Goal: Task Accomplishment & Management: Manage account settings

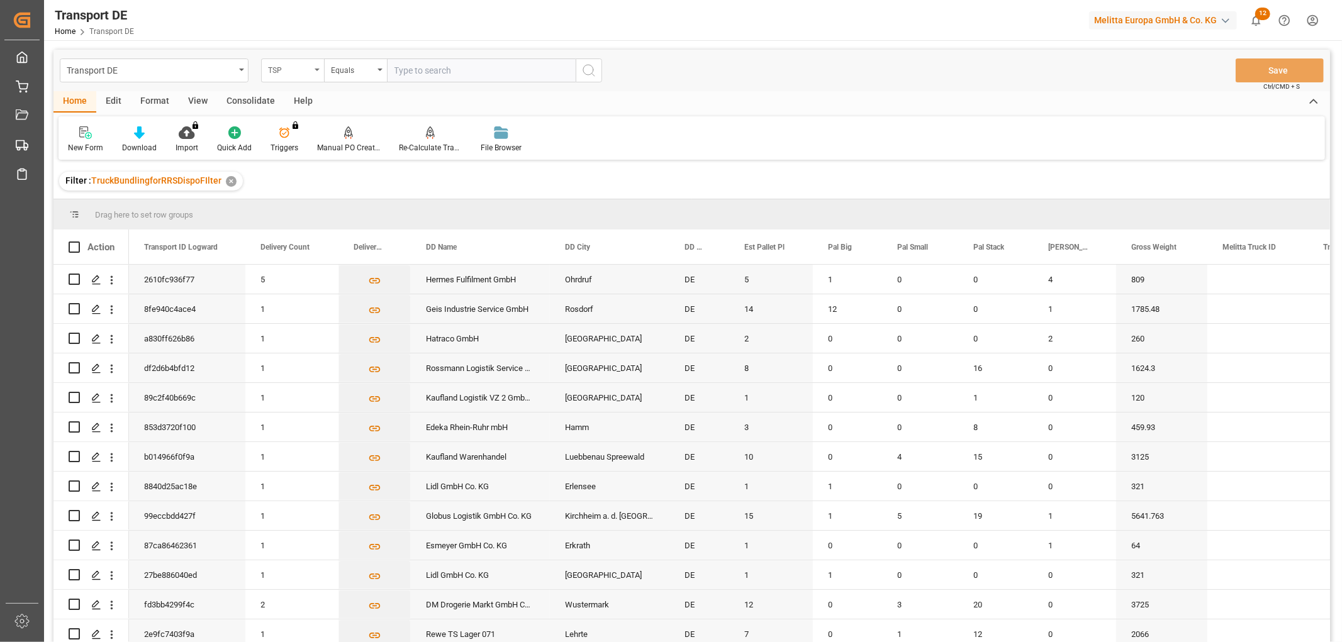
click at [285, 72] on div "TSP" at bounding box center [289, 69] width 43 height 14
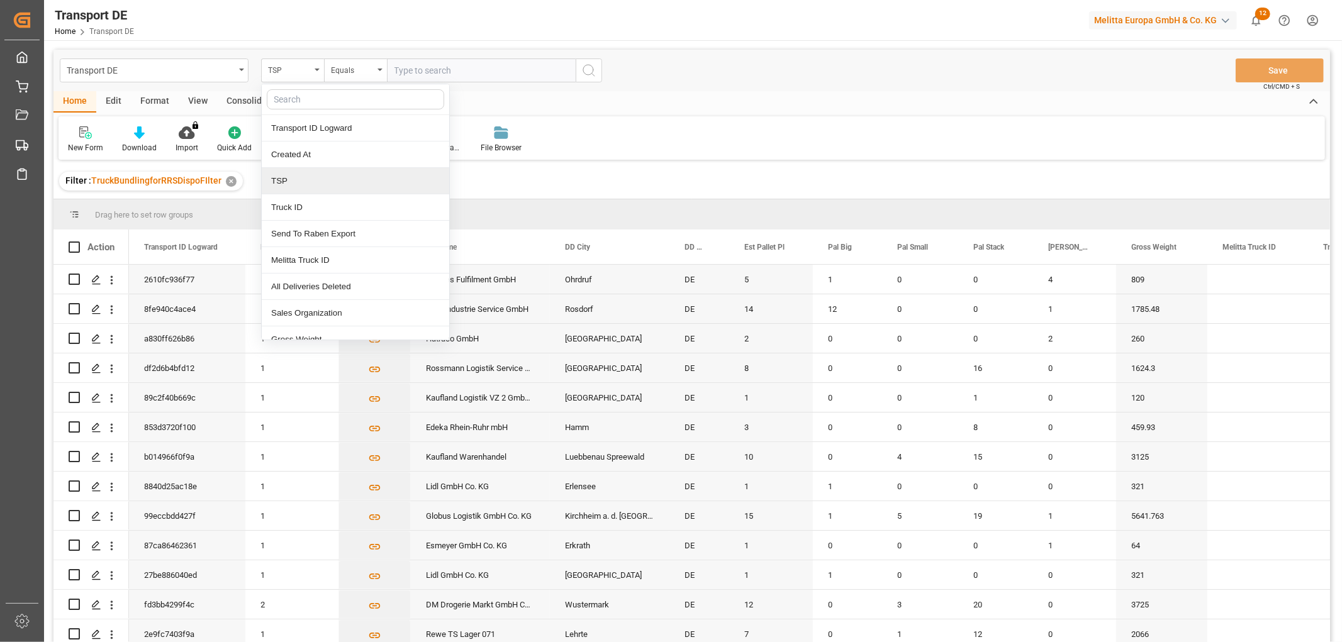
click at [299, 179] on div "TSP" at bounding box center [355, 181] width 187 height 26
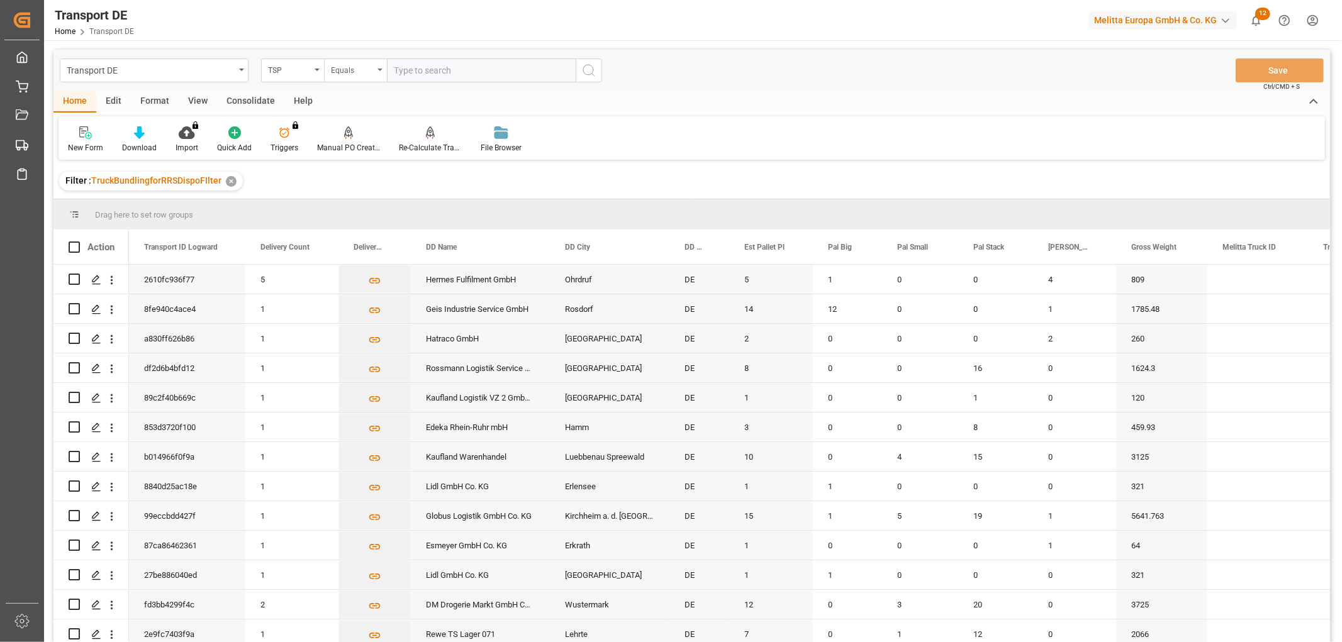
click at [350, 67] on div "Equals" at bounding box center [352, 69] width 43 height 14
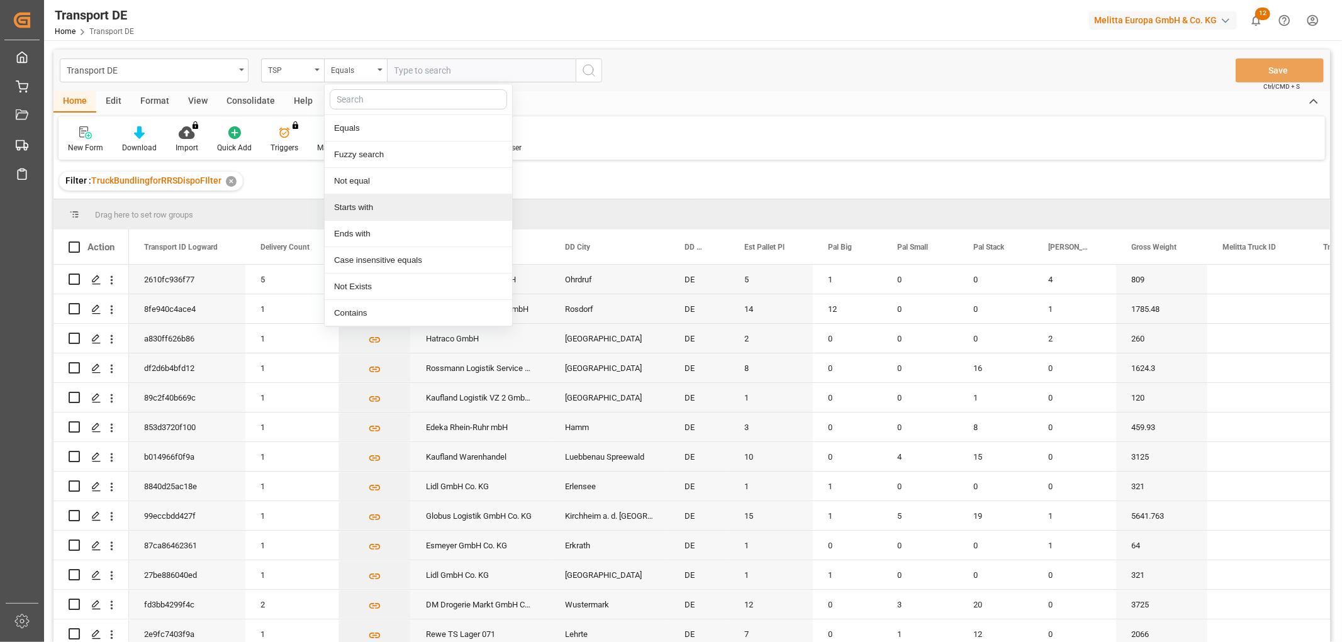
click at [362, 209] on div "Starts with" at bounding box center [418, 207] width 187 height 26
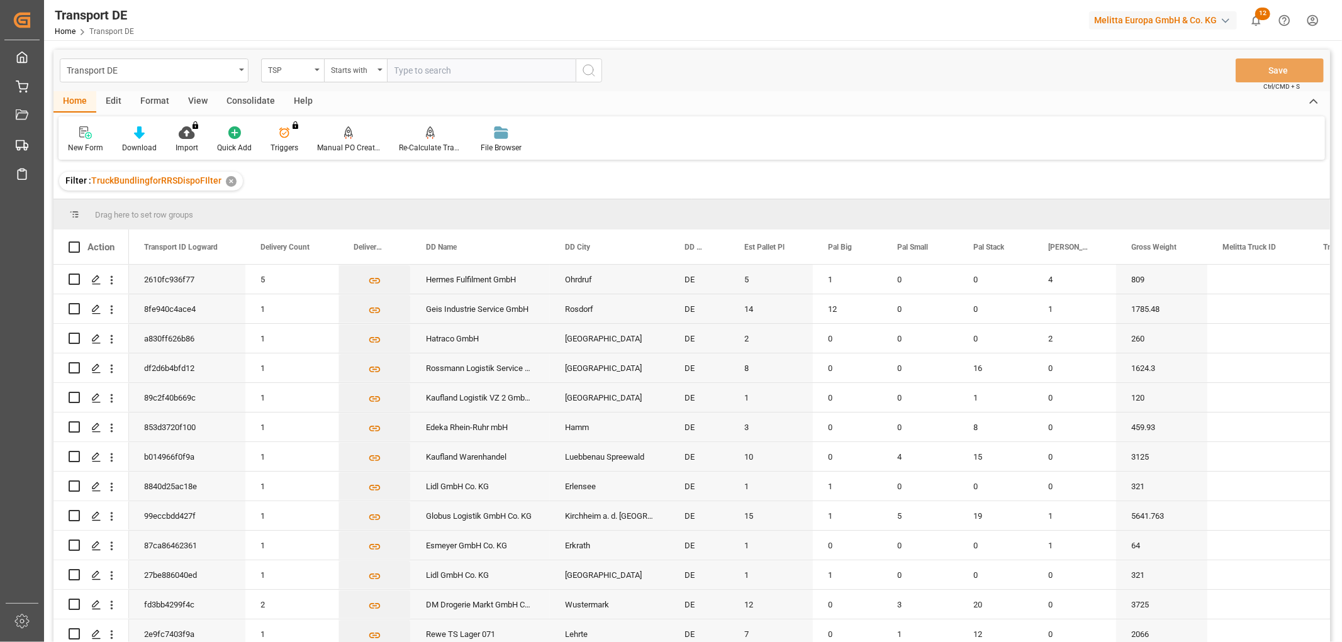
click at [417, 64] on input "text" at bounding box center [481, 71] width 189 height 24
type input "LIT DE"
click at [588, 68] on icon "search button" at bounding box center [588, 70] width 15 height 15
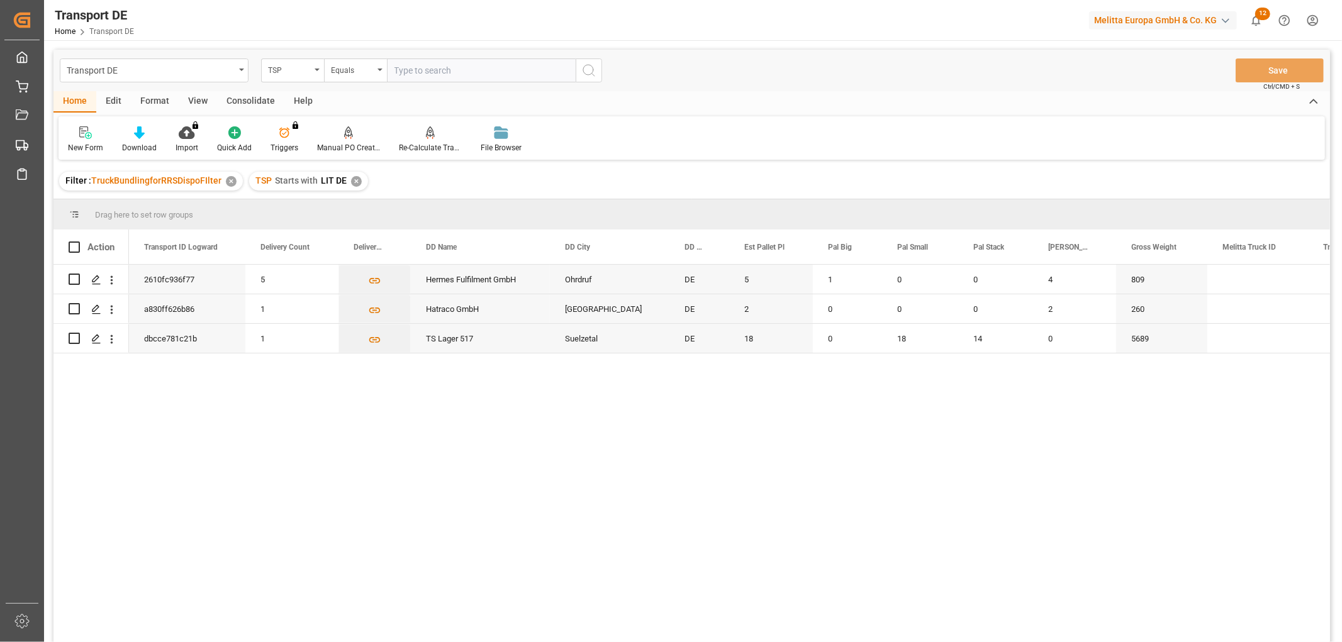
click at [355, 179] on div "✕" at bounding box center [356, 181] width 11 height 11
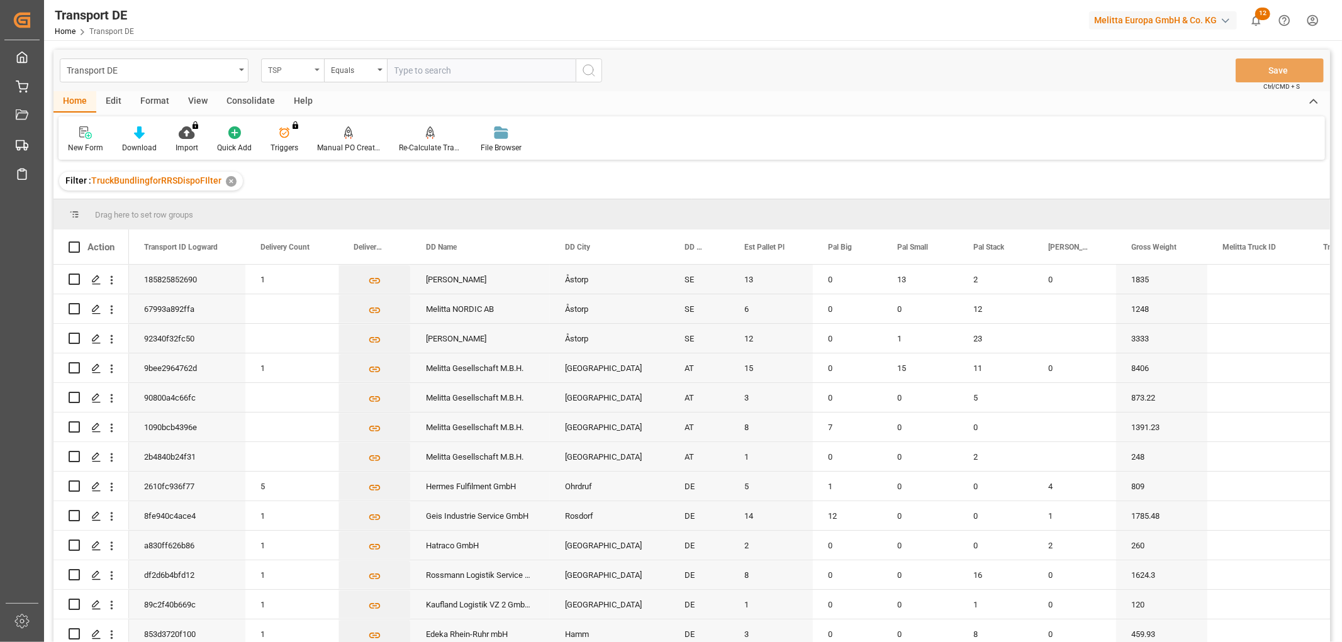
click at [288, 69] on div "TSP" at bounding box center [289, 69] width 43 height 14
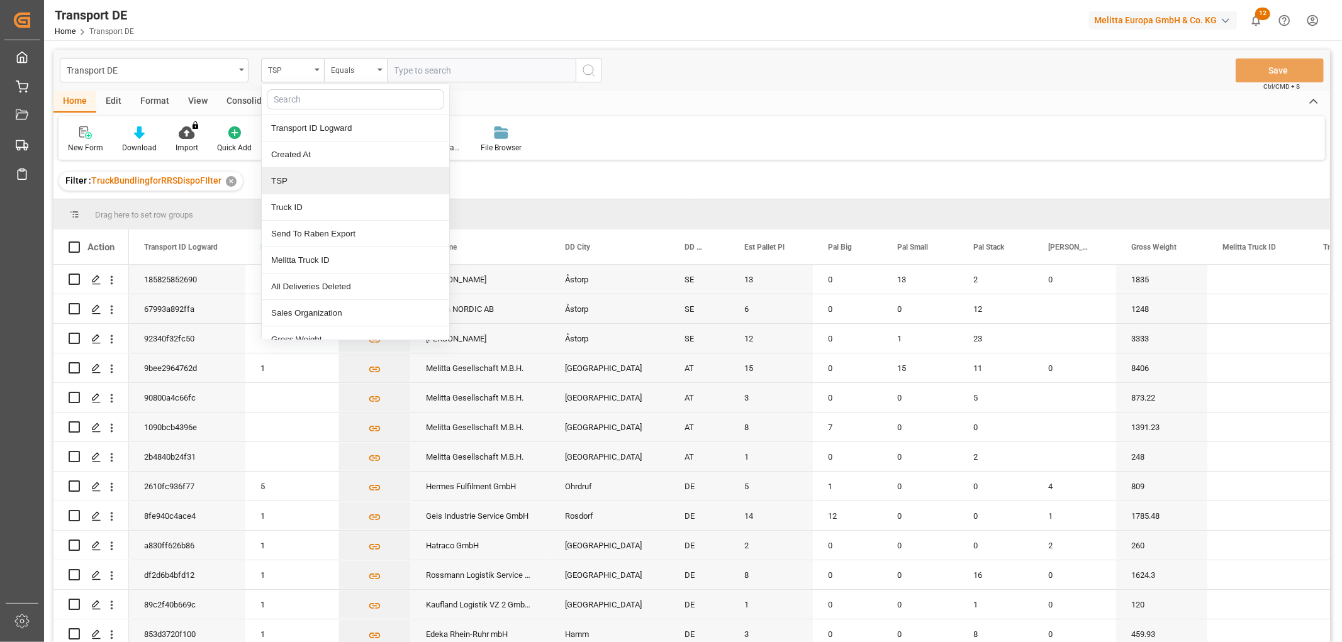
click at [293, 185] on div "TSP" at bounding box center [355, 181] width 187 height 26
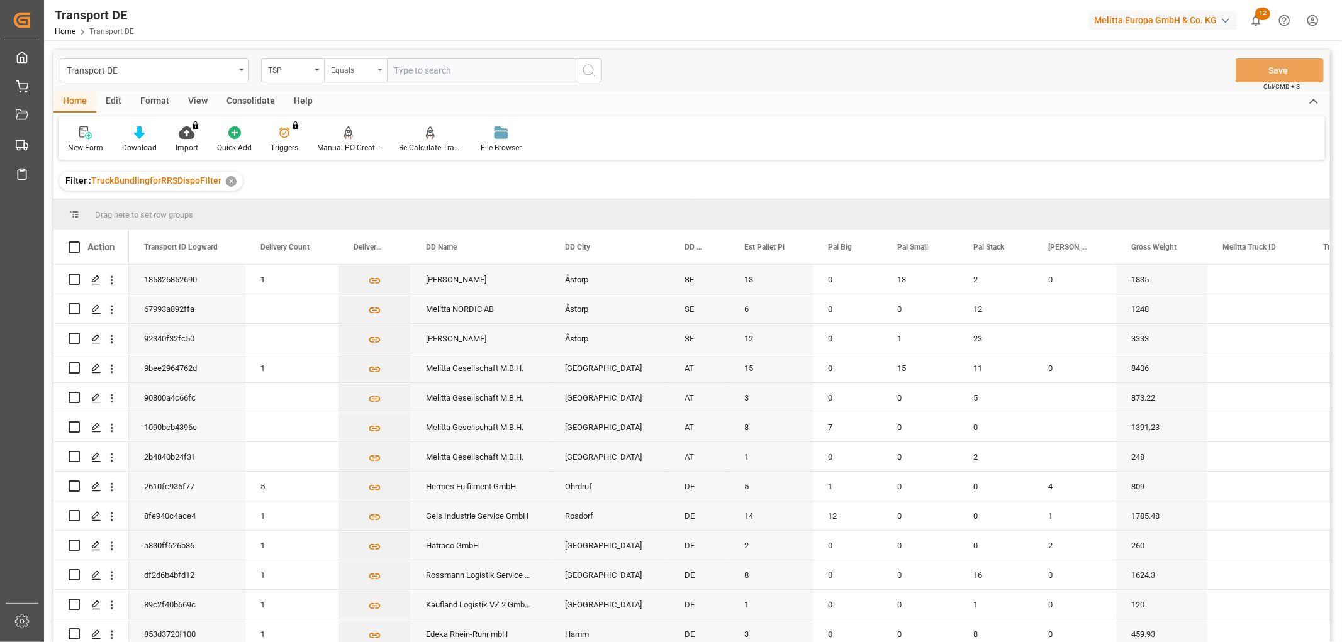
click at [344, 72] on div "Equals" at bounding box center [352, 69] width 43 height 14
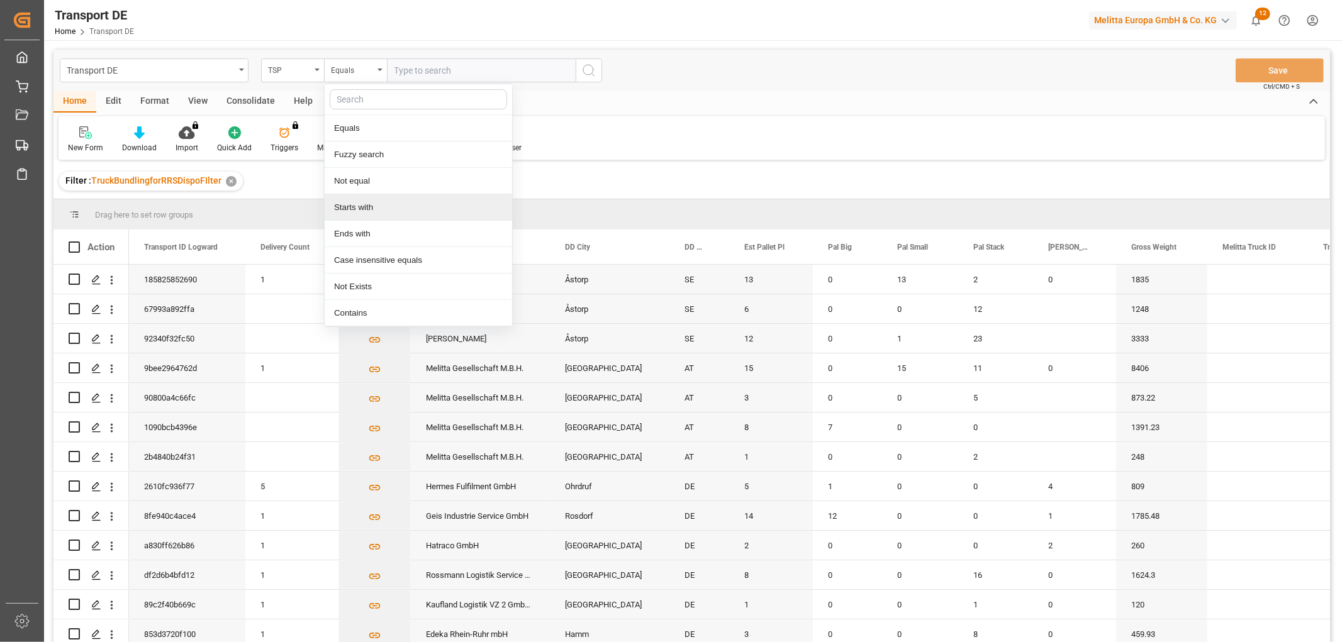
drag, startPoint x: 351, startPoint y: 208, endPoint x: 376, endPoint y: 122, distance: 89.0
click at [352, 208] on div "Starts with" at bounding box center [418, 207] width 187 height 26
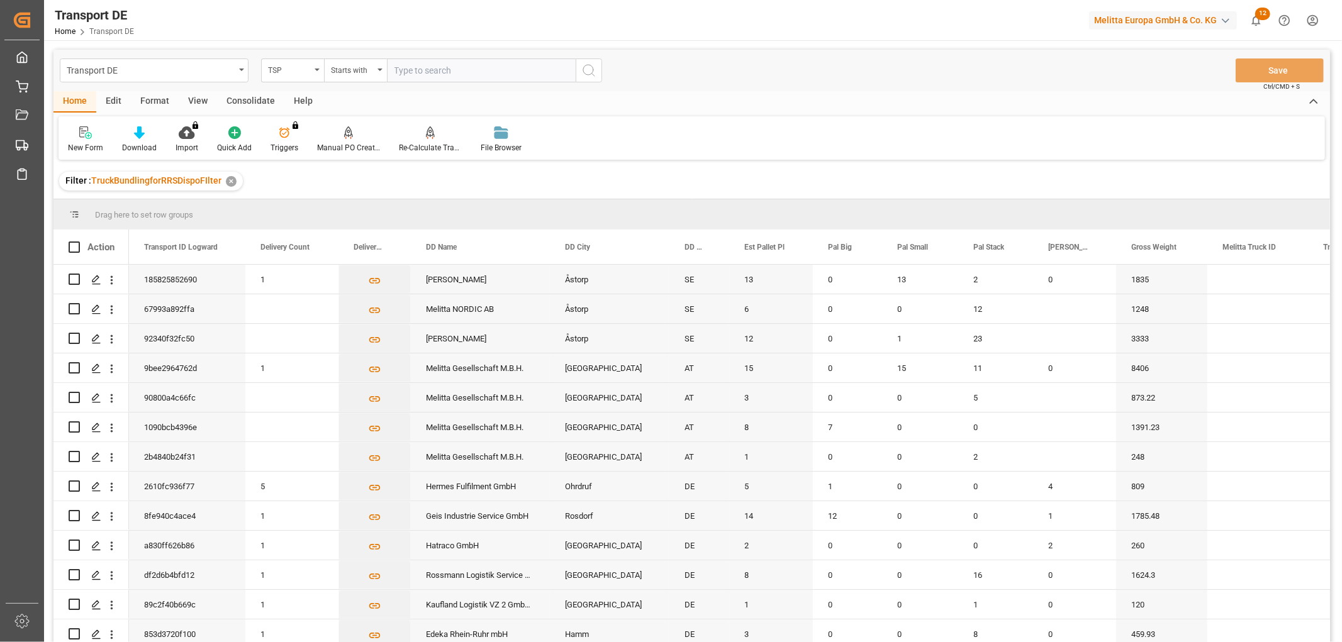
click at [405, 67] on input "text" at bounding box center [481, 71] width 189 height 24
type input "LIT DE"
click at [592, 69] on icon "search button" at bounding box center [588, 70] width 15 height 15
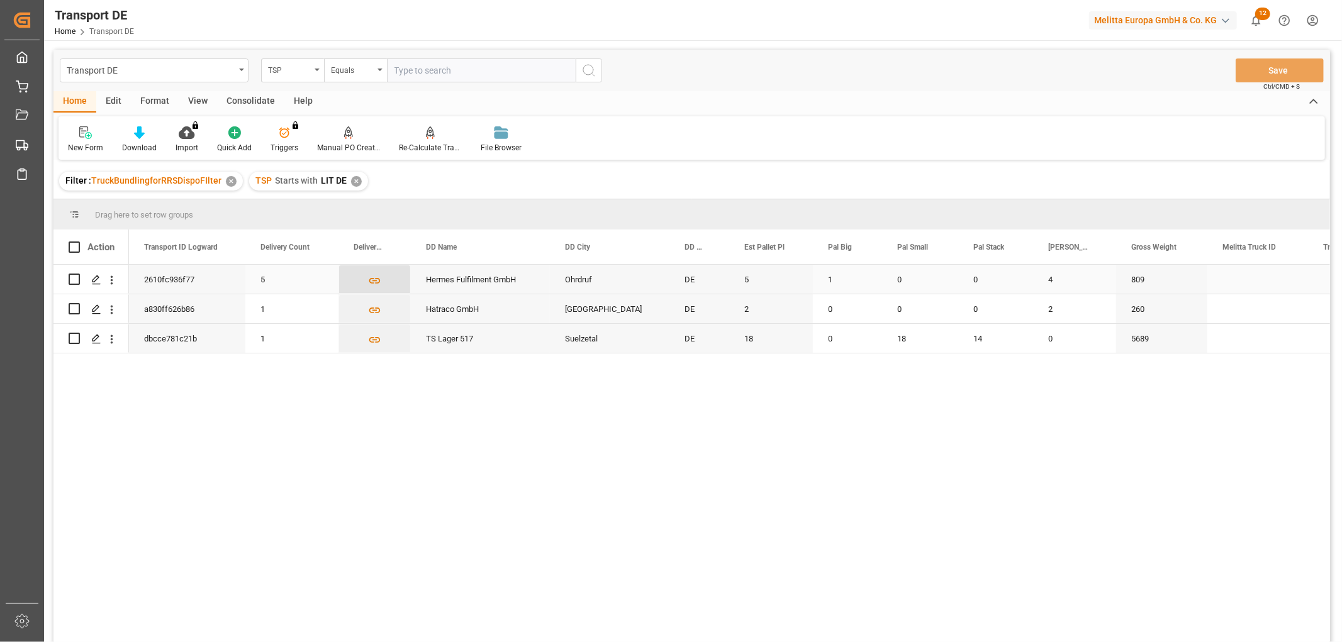
click at [372, 281] on icon "Press SPACE to select this row." at bounding box center [374, 281] width 11 height 6
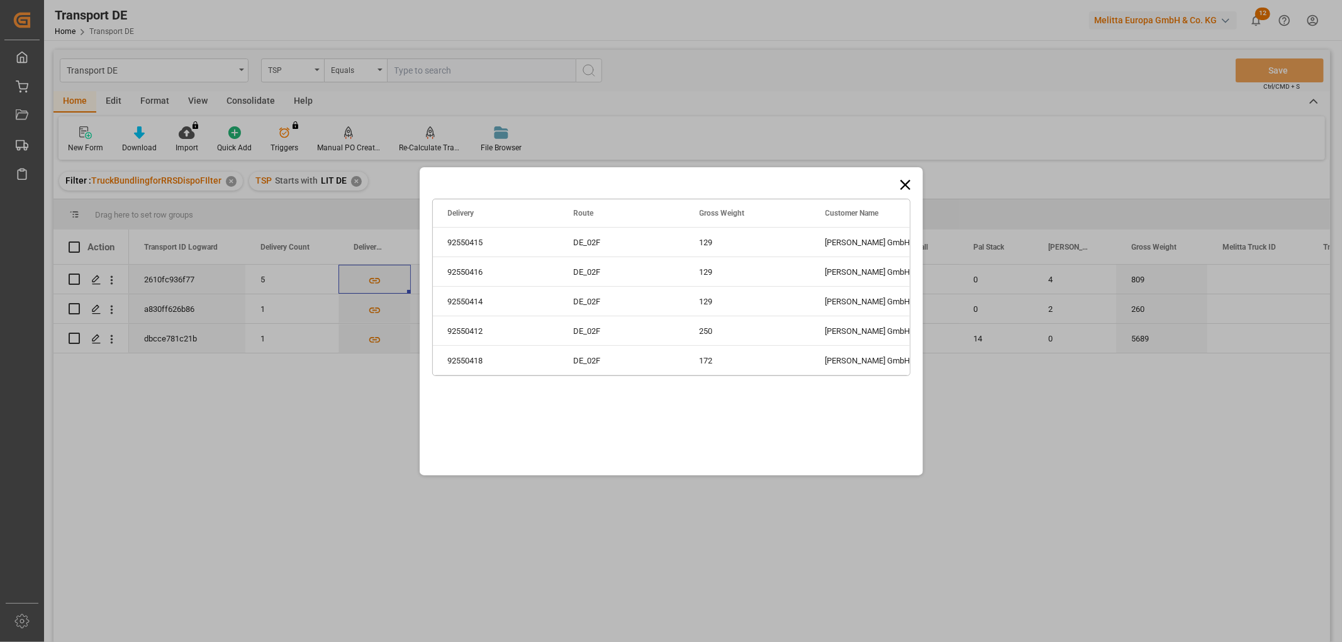
click at [903, 181] on icon at bounding box center [905, 184] width 10 height 10
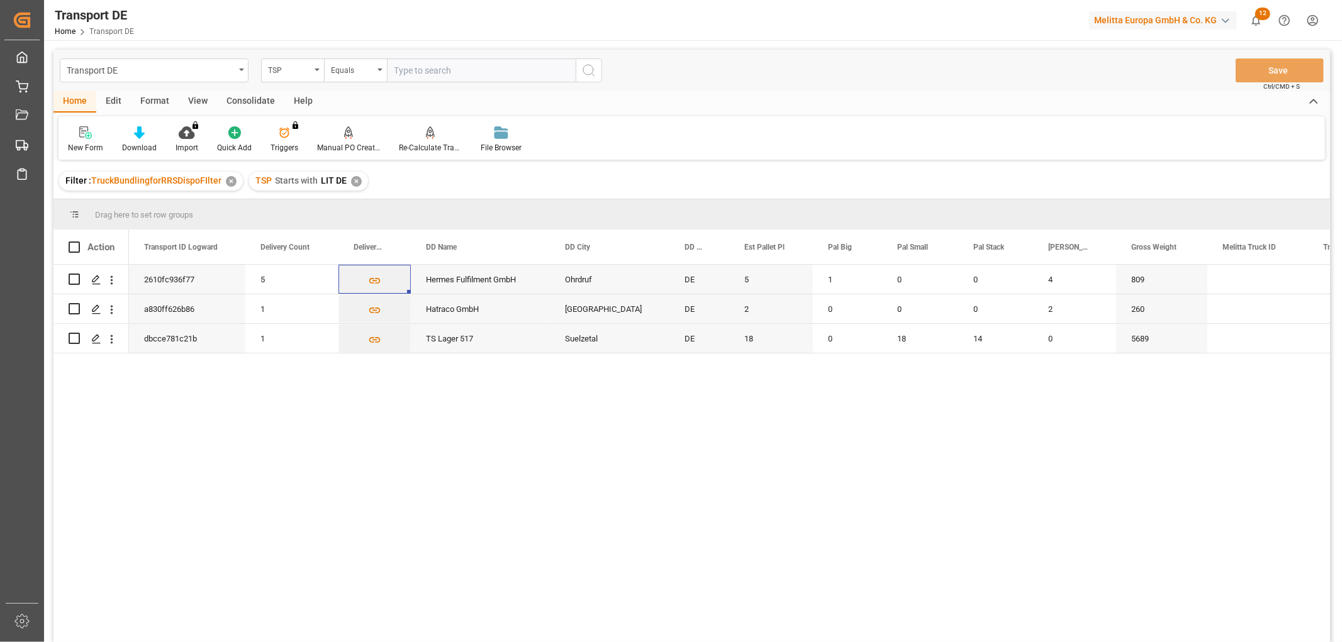
click at [249, 95] on div "Consolidate" at bounding box center [250, 101] width 67 height 21
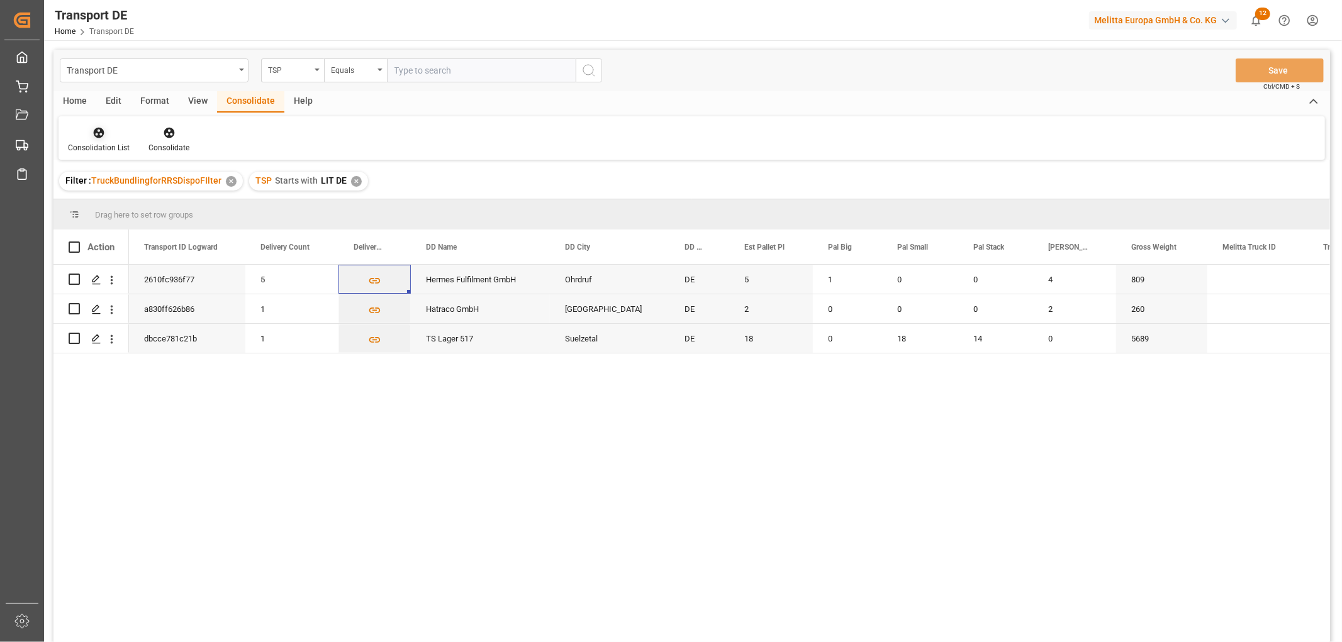
click at [98, 136] on icon at bounding box center [99, 133] width 11 height 11
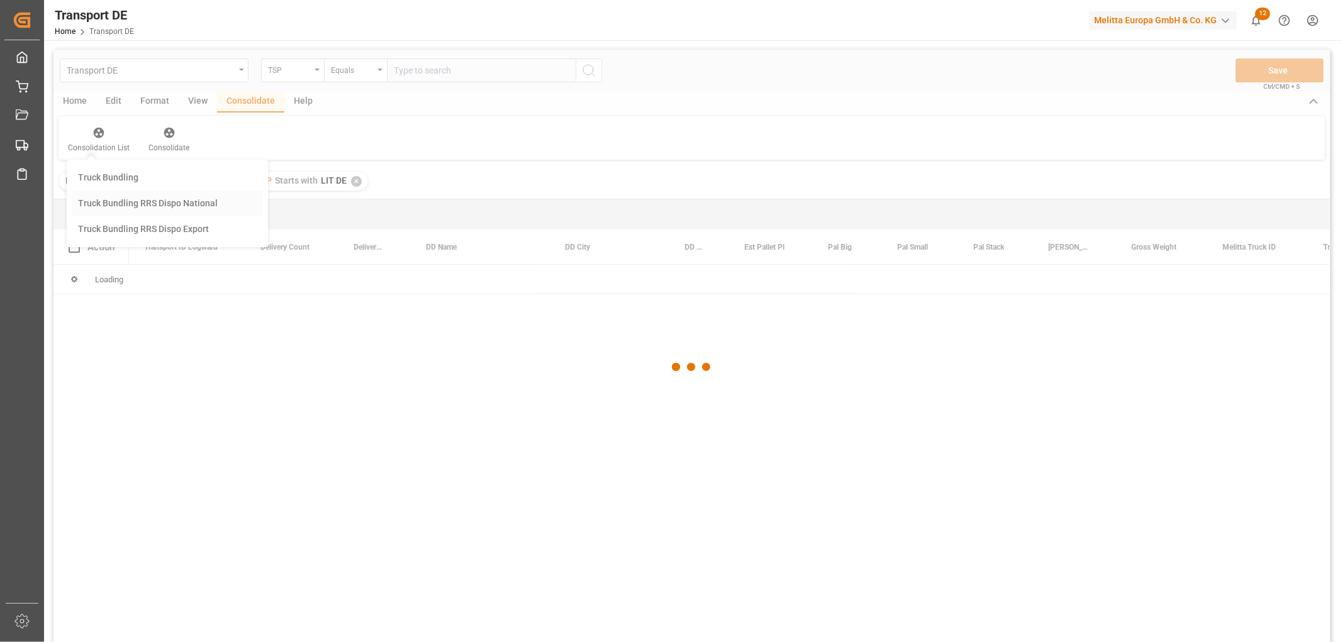
click at [116, 204] on div "Transport DE TSP Equals Save Ctrl/CMD + S Home Edit Format View Consolidate Hel…" at bounding box center [691, 363] width 1277 height 626
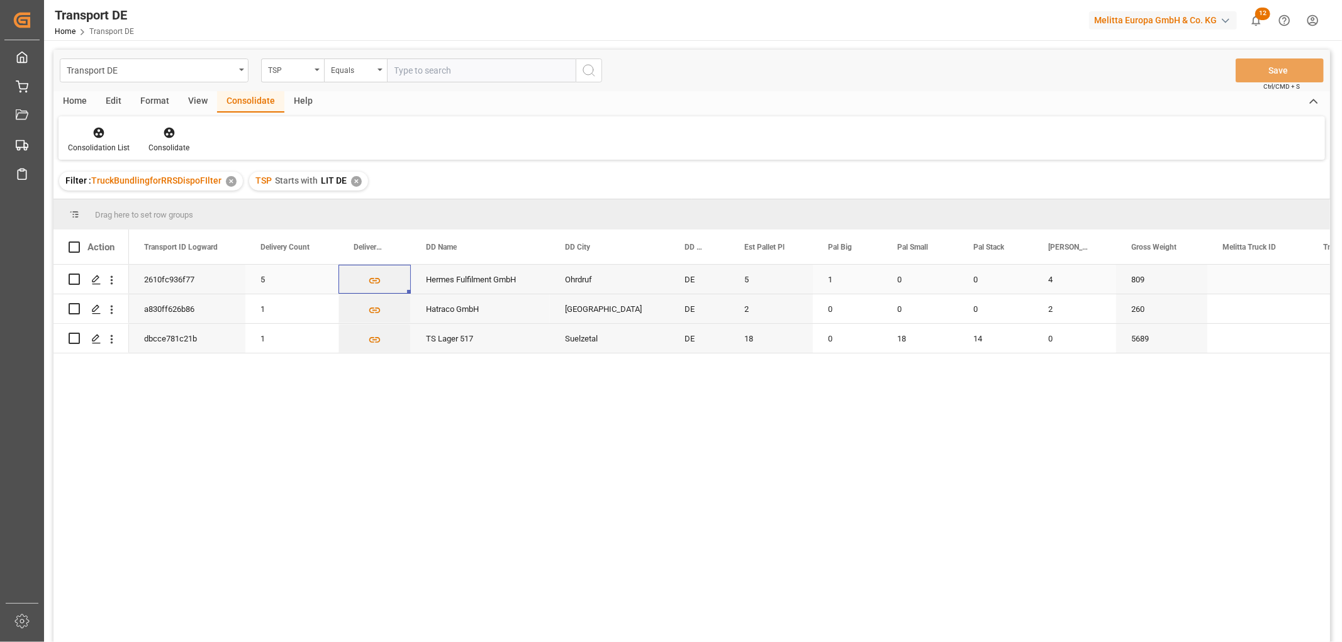
click at [76, 281] on input "Press Space to toggle row selection (unchecked)" at bounding box center [74, 279] width 11 height 11
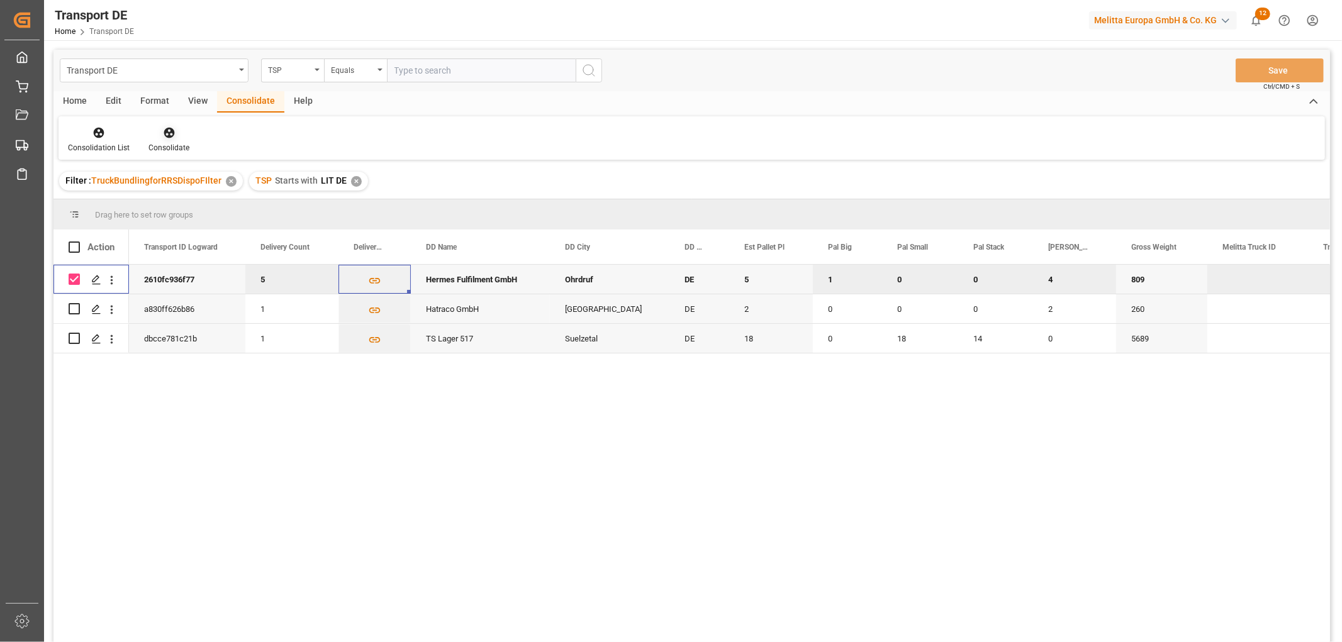
click at [163, 129] on icon at bounding box center [169, 132] width 13 height 13
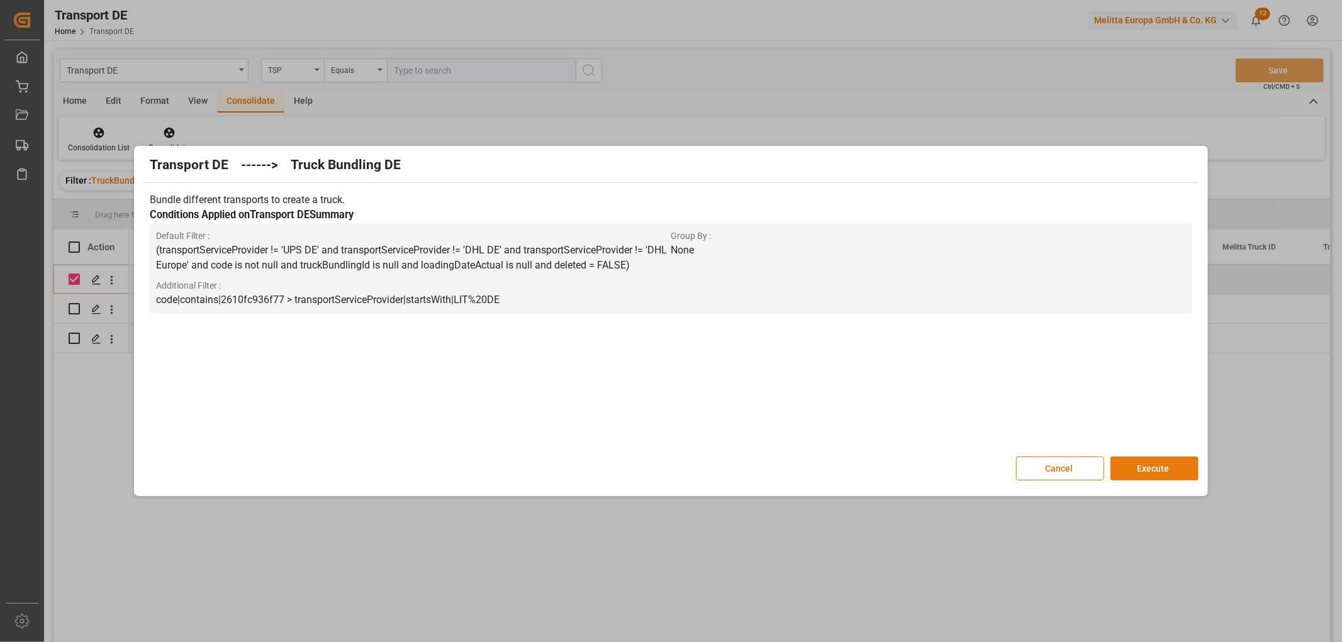
click at [1153, 463] on button "Execute" at bounding box center [1154, 469] width 88 height 24
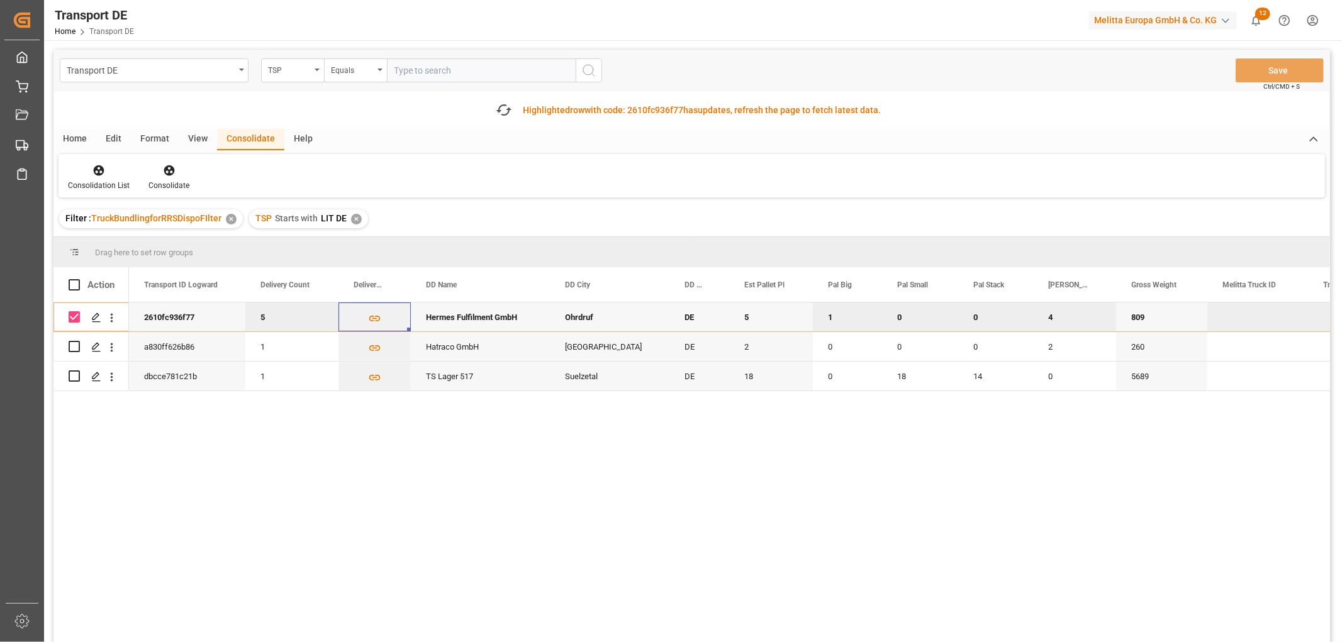
click at [76, 316] on input "Press Space to toggle row selection (checked)" at bounding box center [74, 316] width 11 height 11
checkbox input "false"
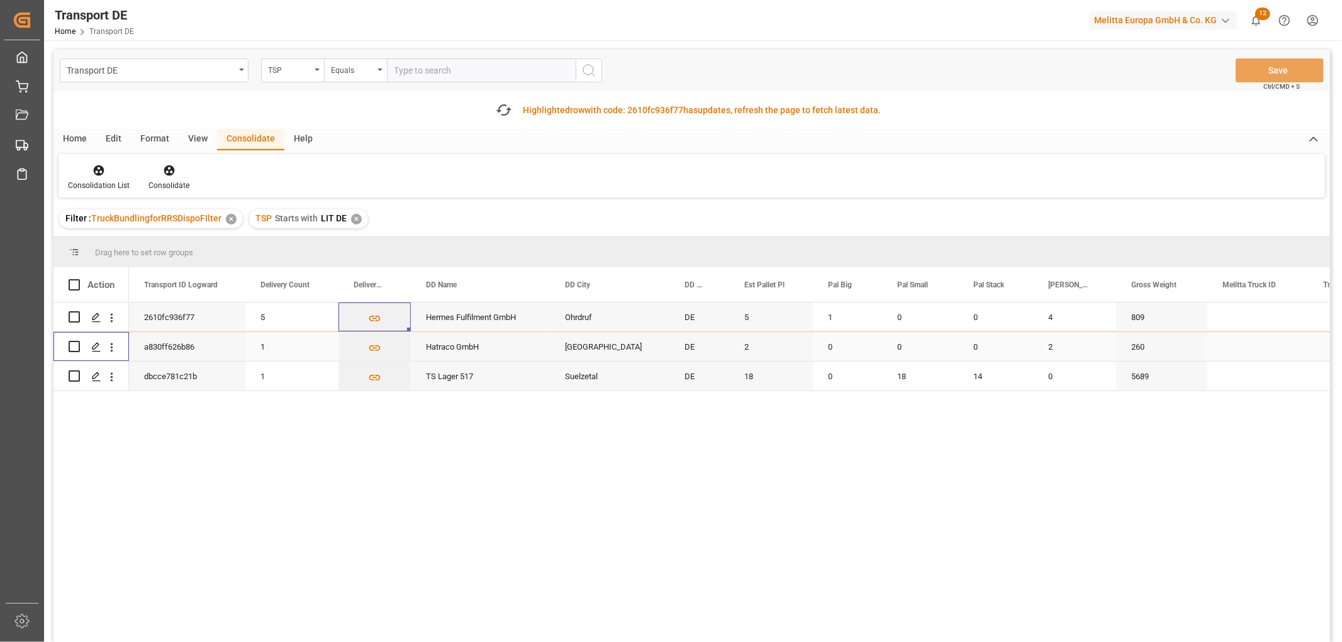
click at [72, 347] on input "Press Space to toggle row selection (unchecked)" at bounding box center [74, 346] width 11 height 11
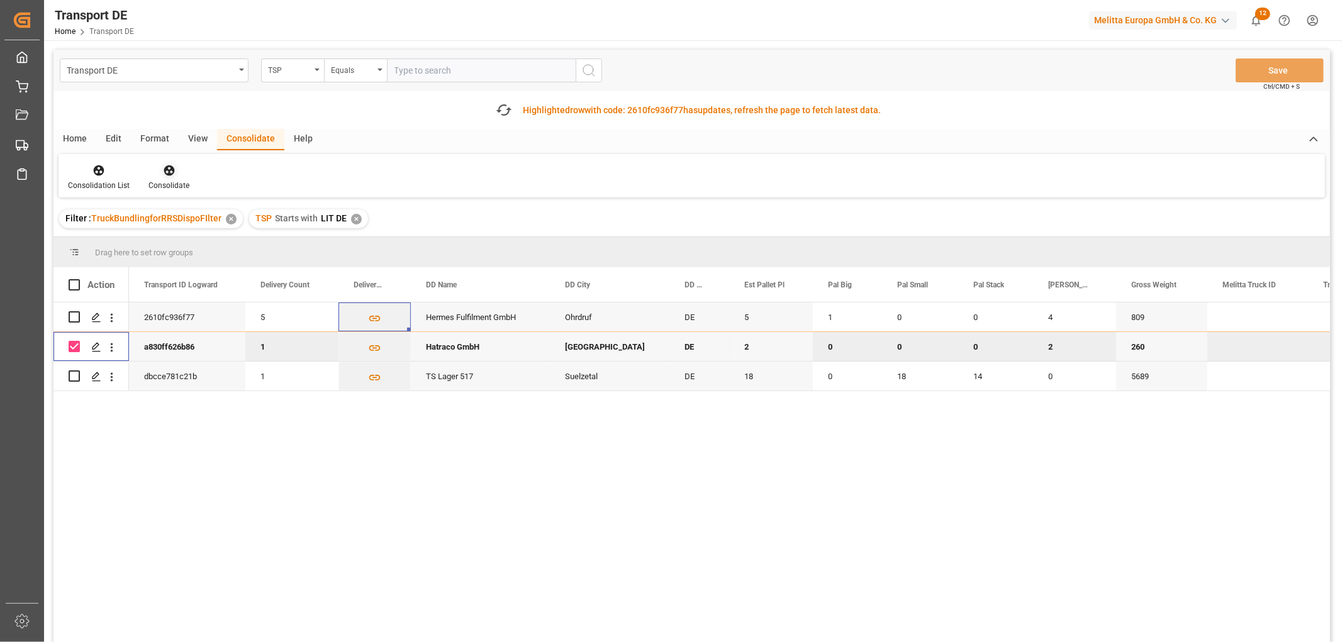
click at [167, 174] on icon at bounding box center [169, 170] width 11 height 11
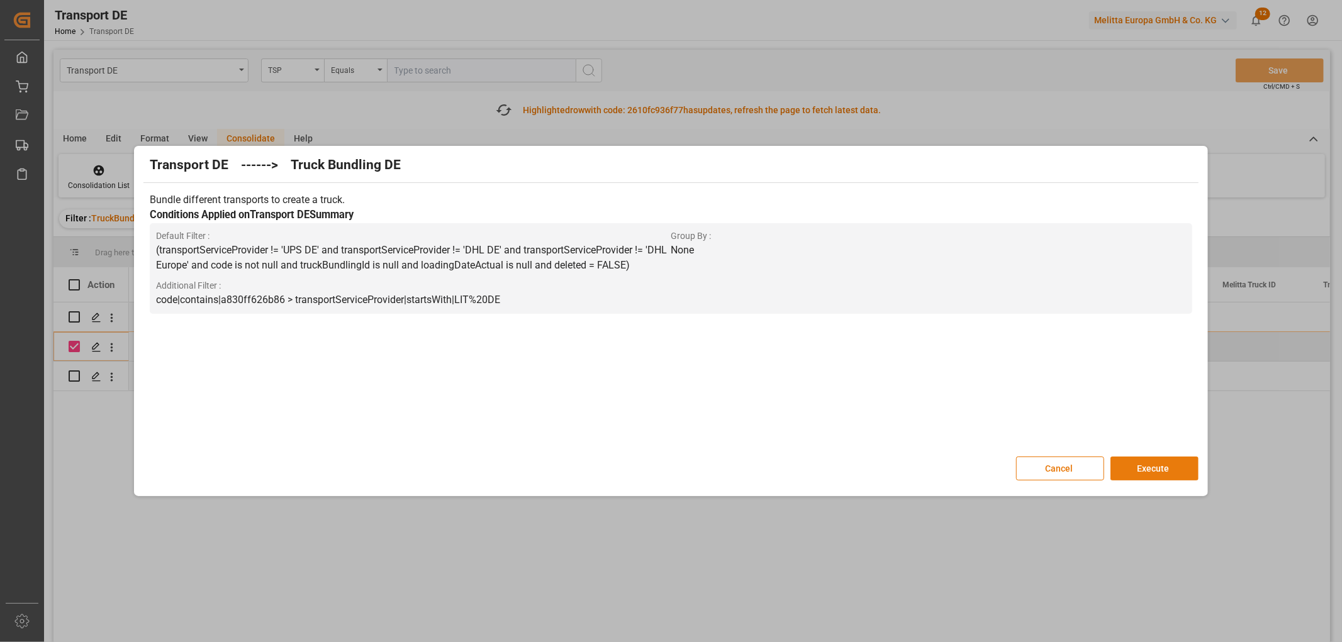
click at [1161, 464] on button "Execute" at bounding box center [1154, 469] width 88 height 24
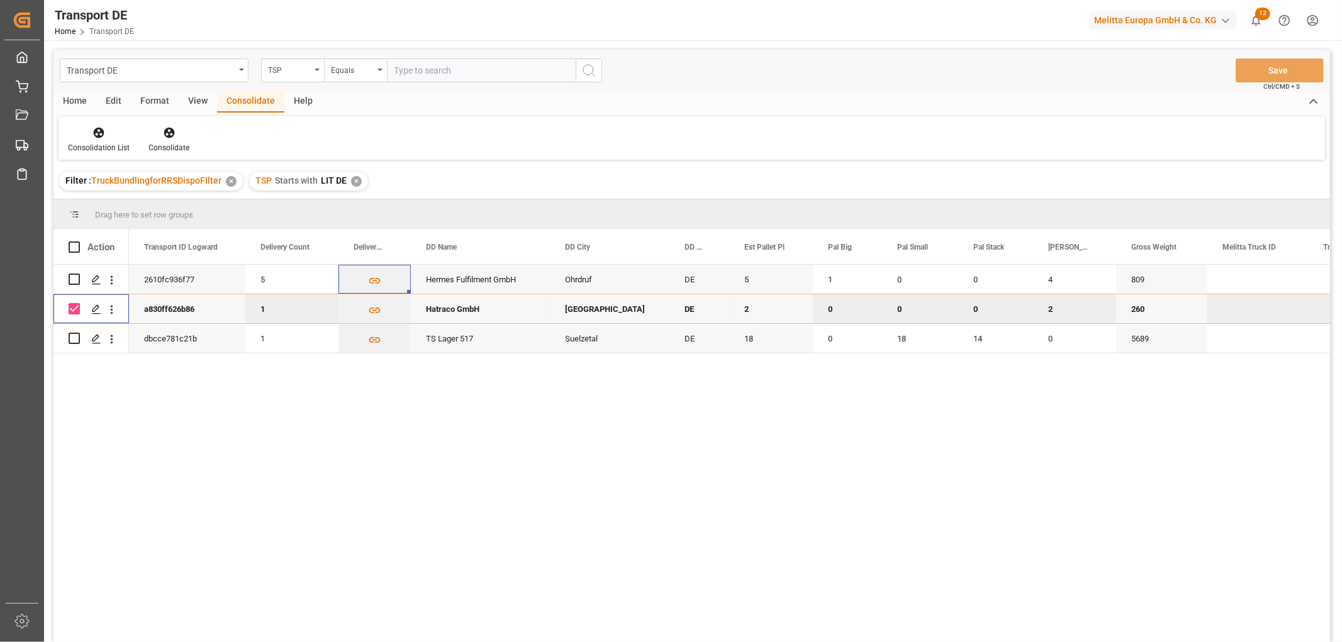
click at [77, 308] on input "Press Space to toggle row selection (checked)" at bounding box center [74, 308] width 11 height 11
checkbox input "false"
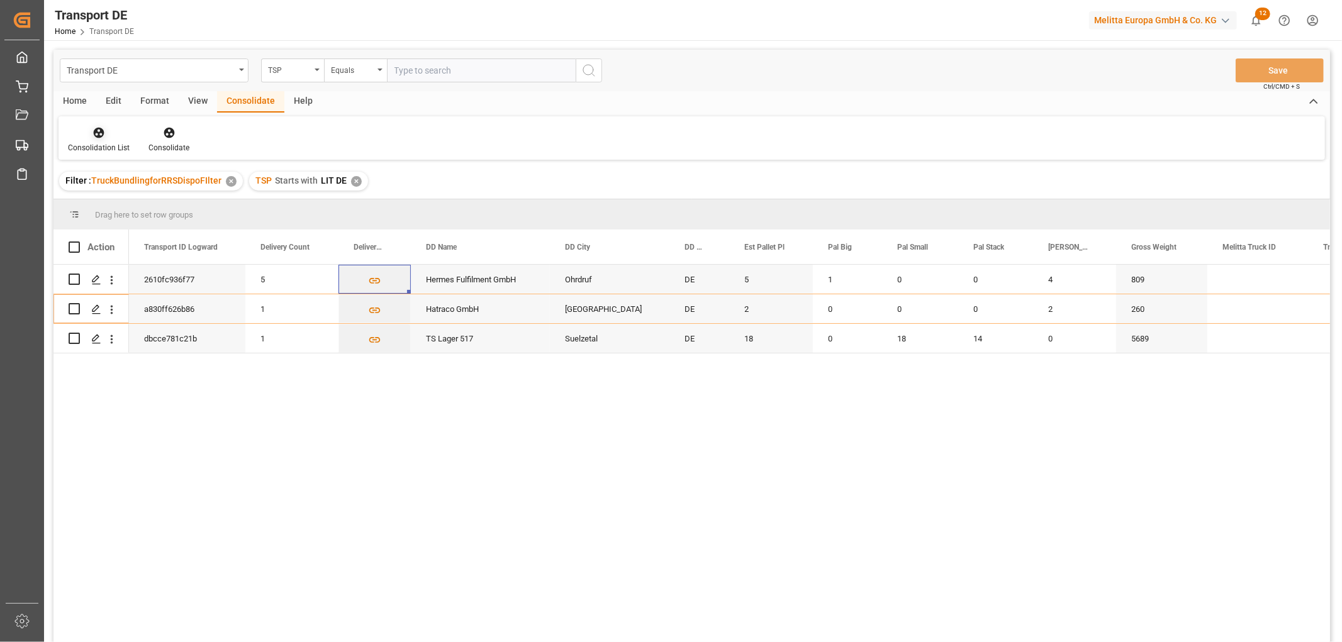
click at [99, 132] on icon at bounding box center [99, 133] width 11 height 11
click at [118, 202] on div "Transport DE TSP Equals Save Ctrl/CMD + S Home Edit Format View Consolidate Hel…" at bounding box center [691, 363] width 1277 height 626
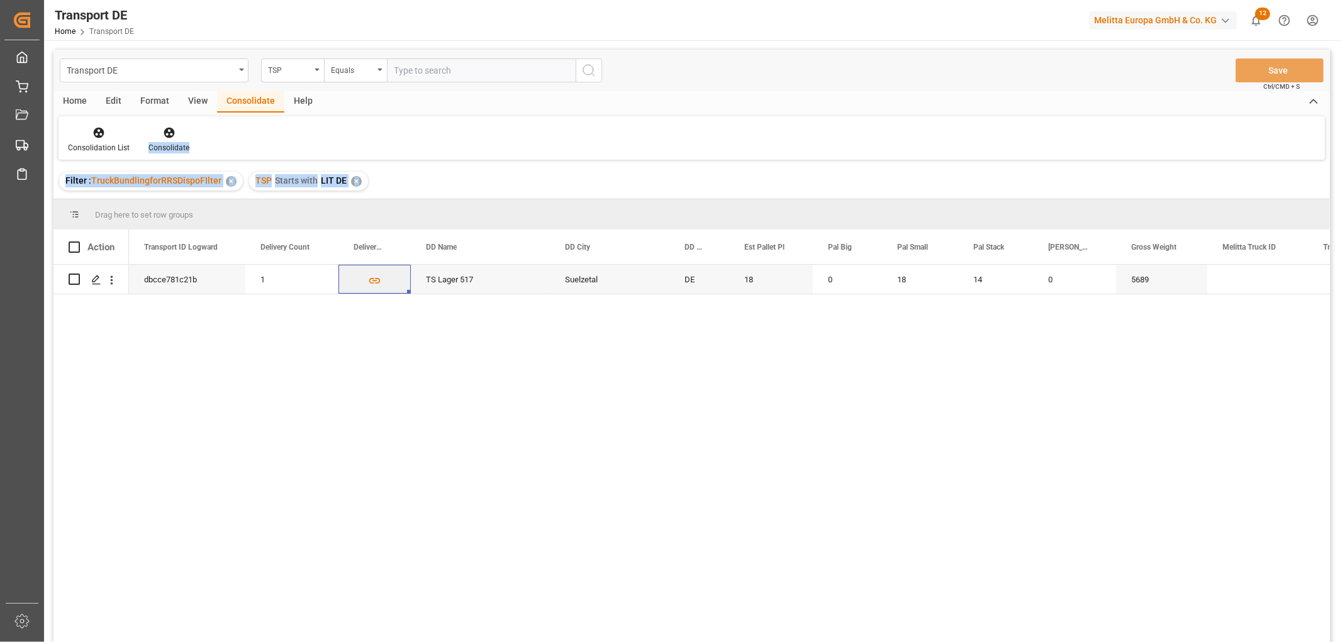
click at [423, 422] on div "dbcce781c21b 1 TS Lager 517 Suelzetal DE 18 0 18 14 0 5689" at bounding box center [729, 458] width 1201 height 386
click at [426, 155] on div "Consolidation List Consolidate" at bounding box center [692, 137] width 1266 height 43
click at [357, 183] on div "✕" at bounding box center [356, 181] width 11 height 11
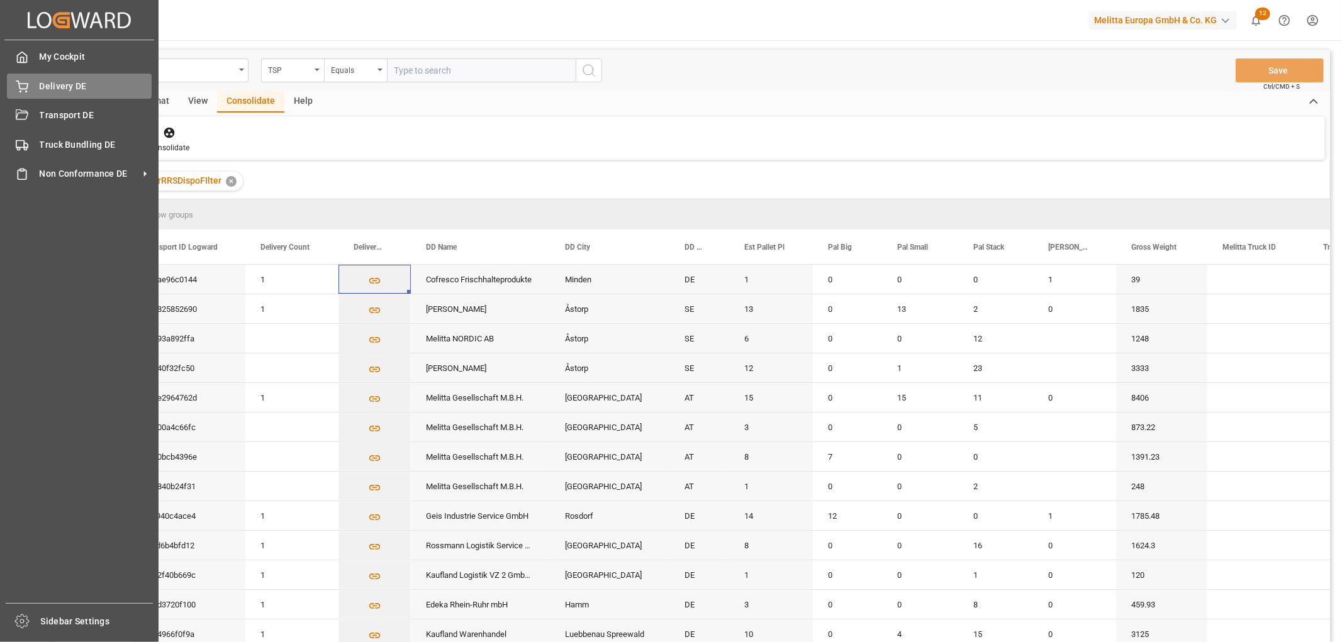
click at [38, 86] on div "Delivery DE Delivery DE" at bounding box center [79, 86] width 145 height 25
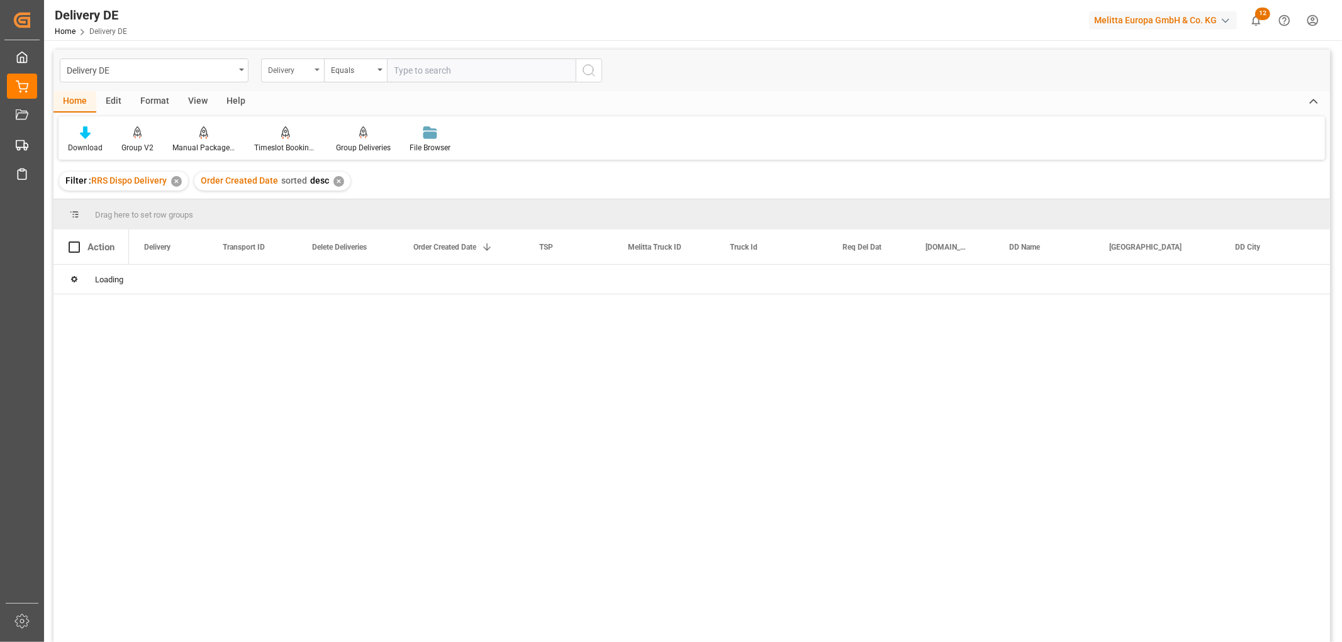
click at [296, 69] on div "Delivery" at bounding box center [289, 69] width 43 height 14
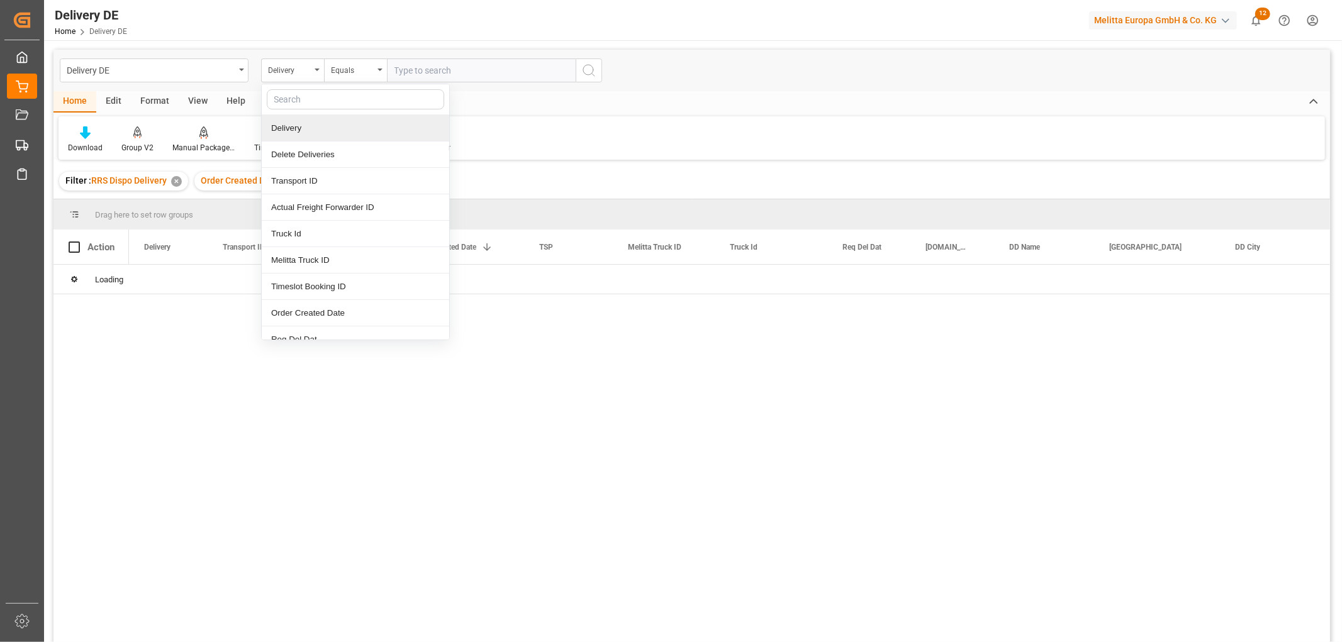
click at [296, 129] on div "Delivery" at bounding box center [355, 128] width 187 height 26
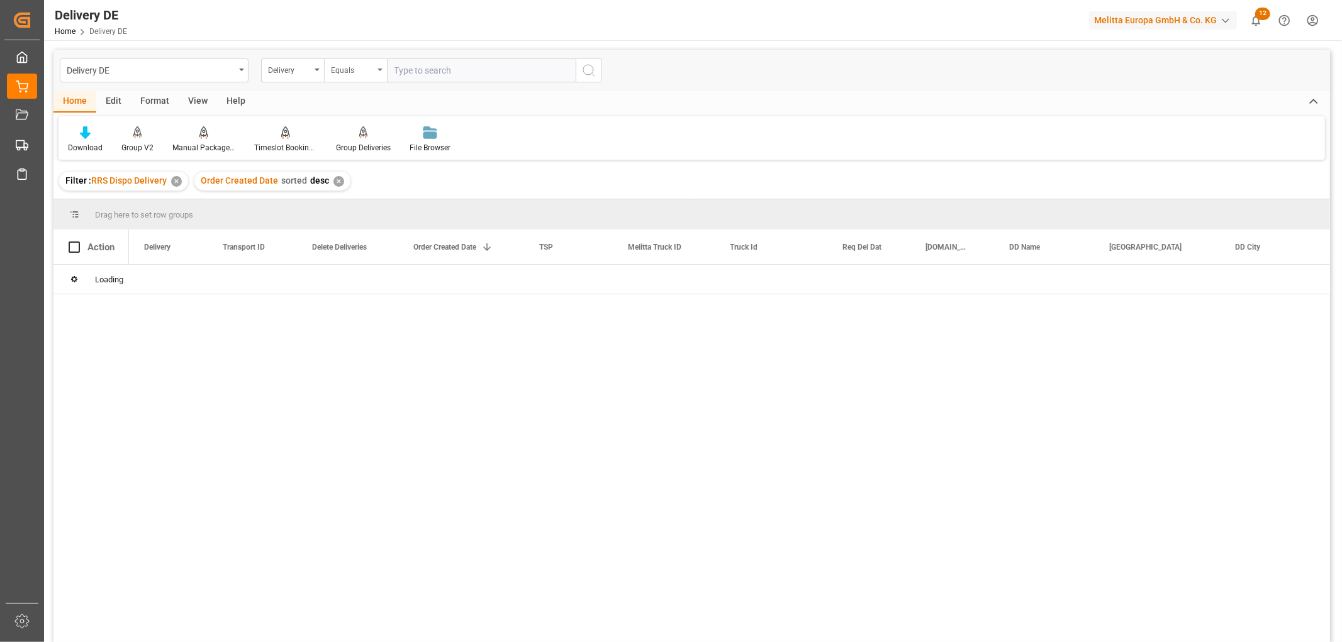
click at [340, 71] on div "Equals" at bounding box center [352, 69] width 43 height 14
click at [359, 212] on div "Starts with" at bounding box center [418, 207] width 187 height 26
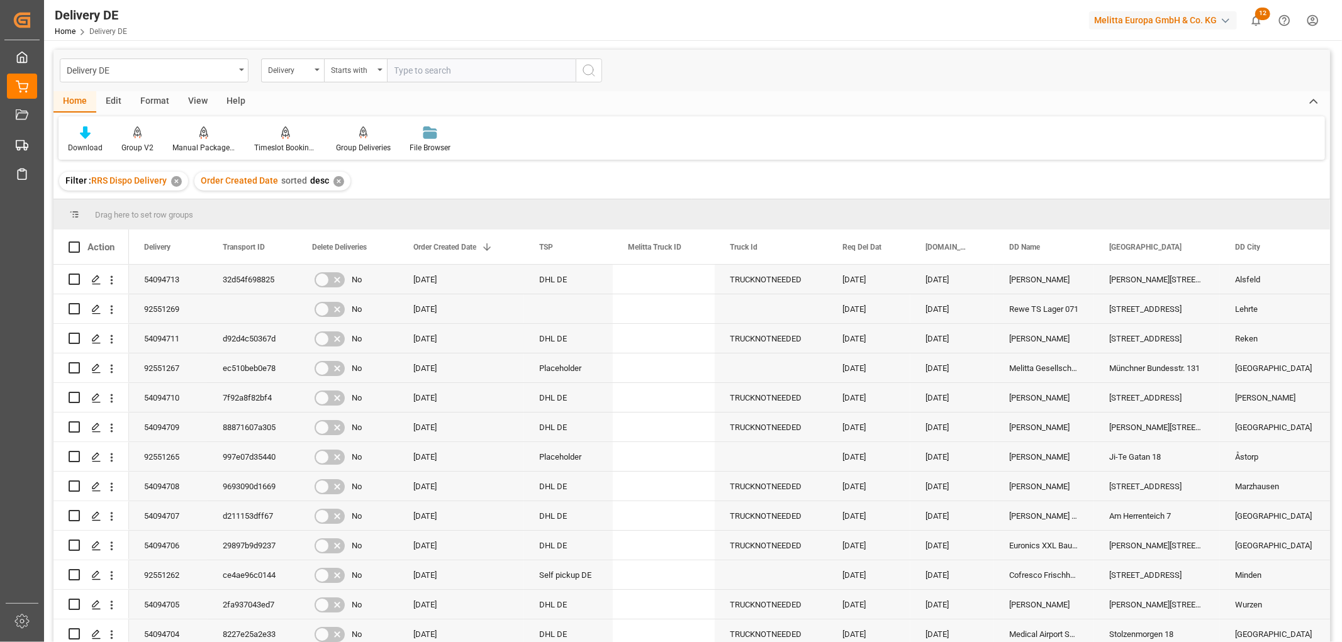
click at [406, 66] on input "text" at bounding box center [481, 71] width 189 height 24
type input "92551269"
click at [584, 70] on icon "search button" at bounding box center [588, 70] width 15 height 15
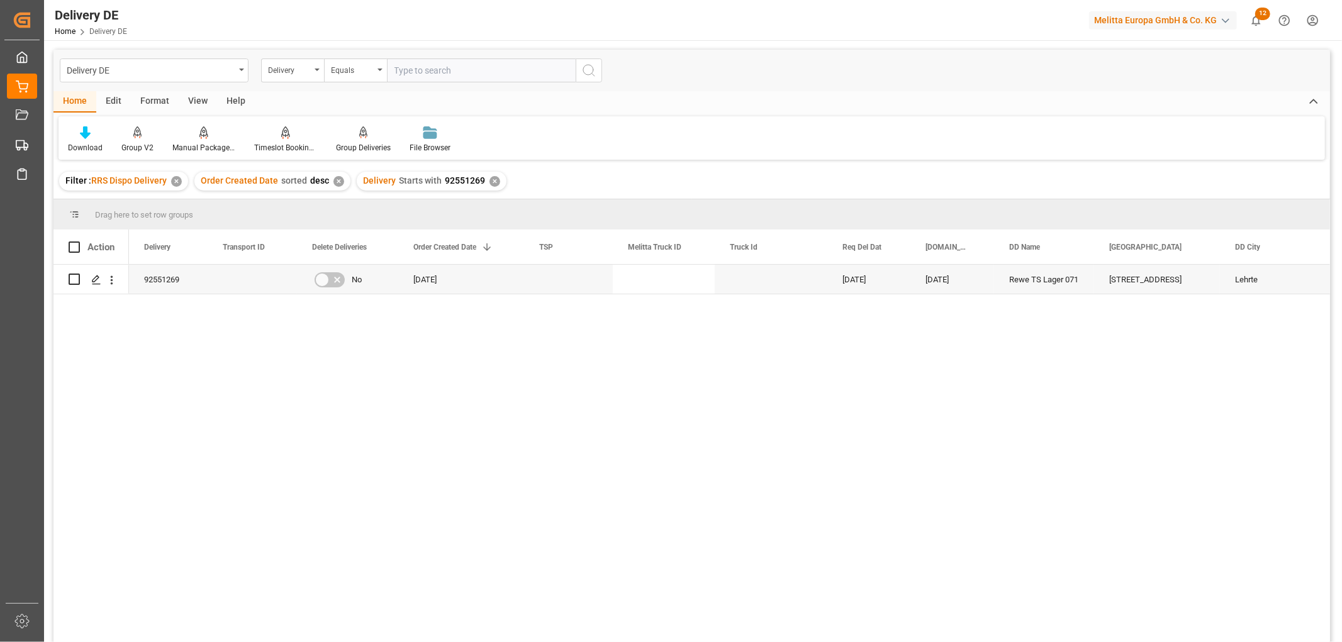
click at [492, 178] on div "✕" at bounding box center [494, 181] width 11 height 11
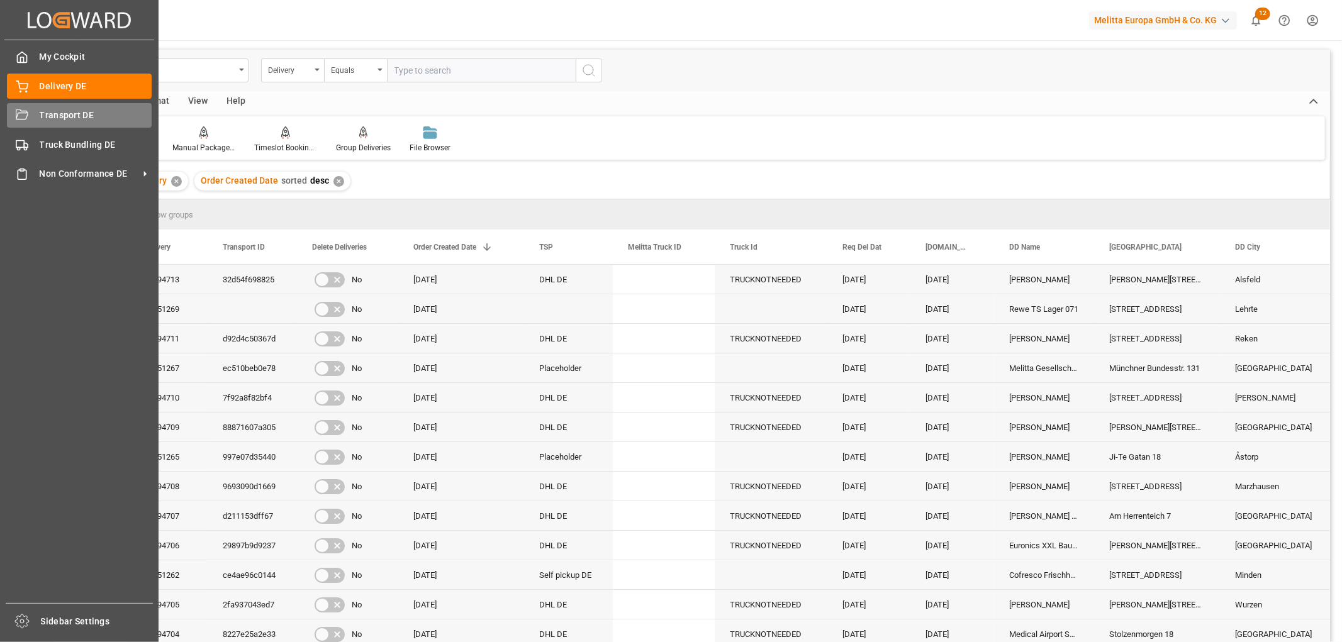
click at [30, 117] on div "Transport DE Transport DE" at bounding box center [79, 115] width 145 height 25
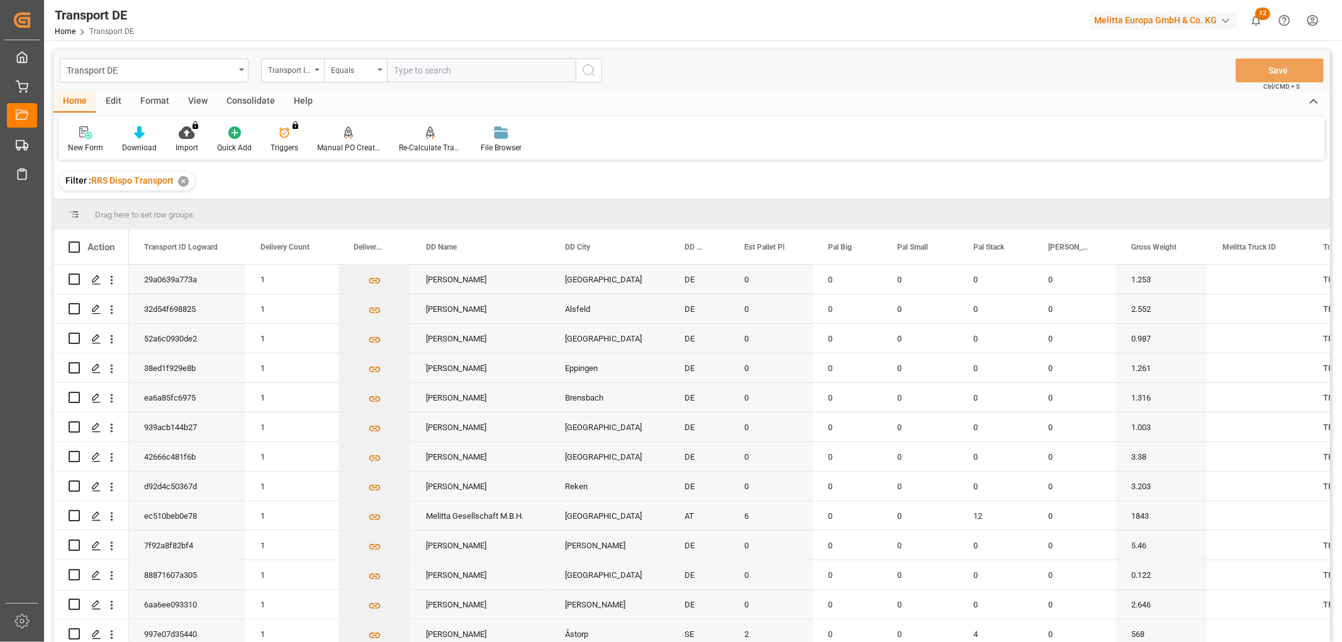
click at [254, 103] on div "Consolidate" at bounding box center [250, 101] width 67 height 21
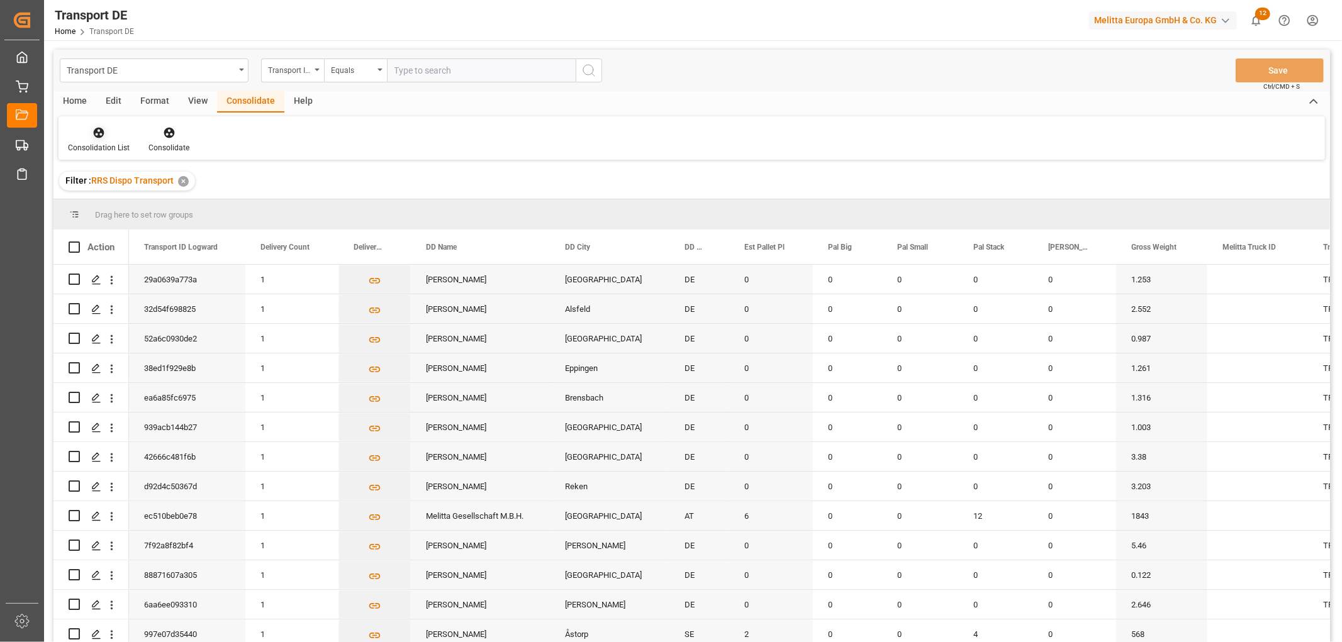
click at [102, 134] on icon at bounding box center [99, 133] width 11 height 11
click at [117, 203] on div "Transport DE Transport ID Logward Equals Save Ctrl/CMD + S Home Edit Format Vie…" at bounding box center [691, 363] width 1277 height 626
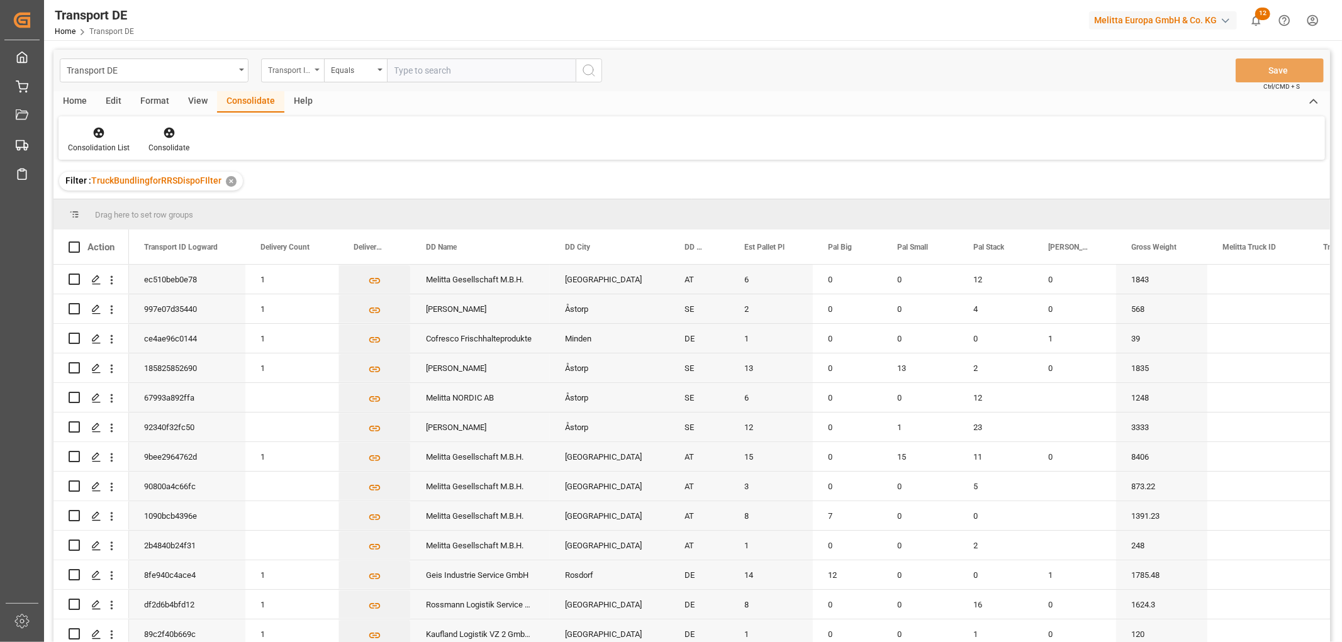
click at [289, 65] on div "Transport ID Logward" at bounding box center [289, 69] width 43 height 14
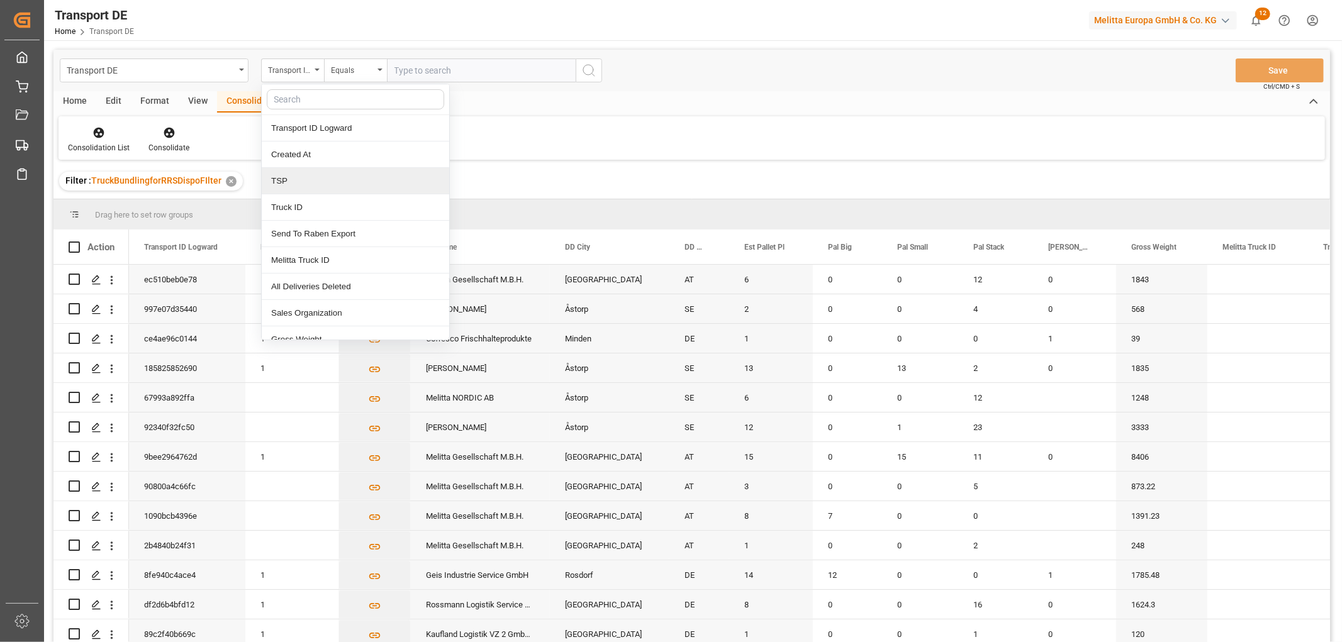
click at [299, 177] on div "TSP" at bounding box center [355, 181] width 187 height 26
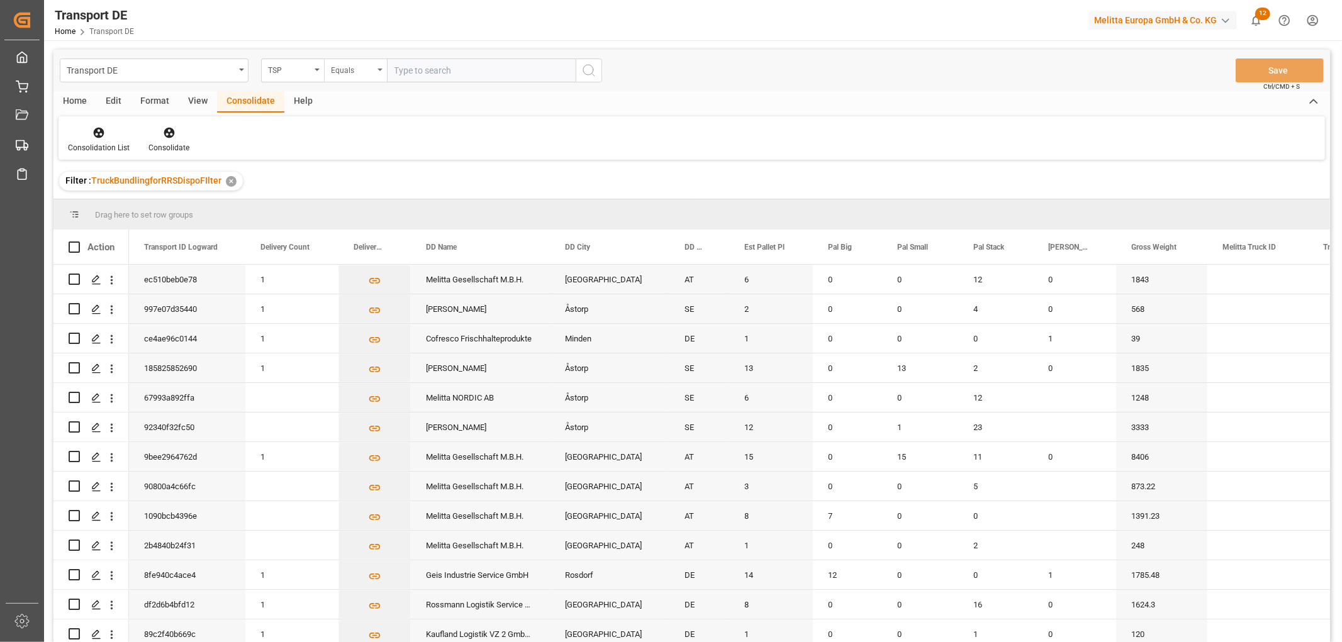
click at [366, 70] on div "Equals" at bounding box center [352, 69] width 43 height 14
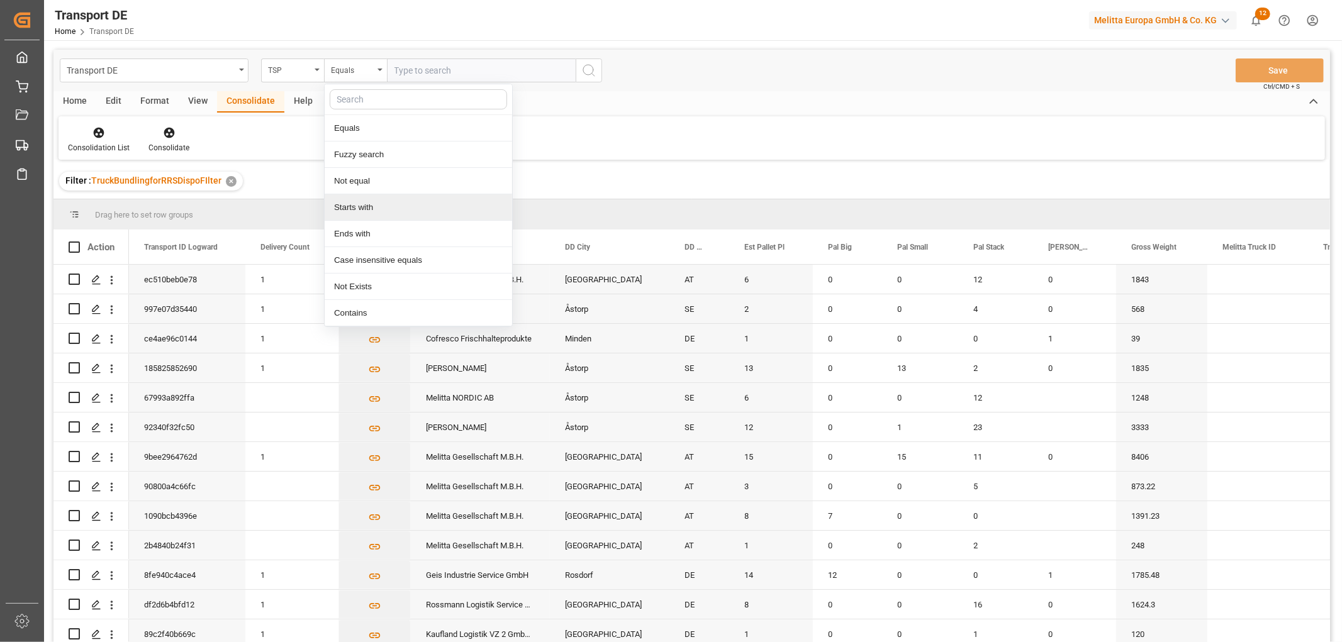
click at [354, 210] on div "Starts with" at bounding box center [418, 207] width 187 height 26
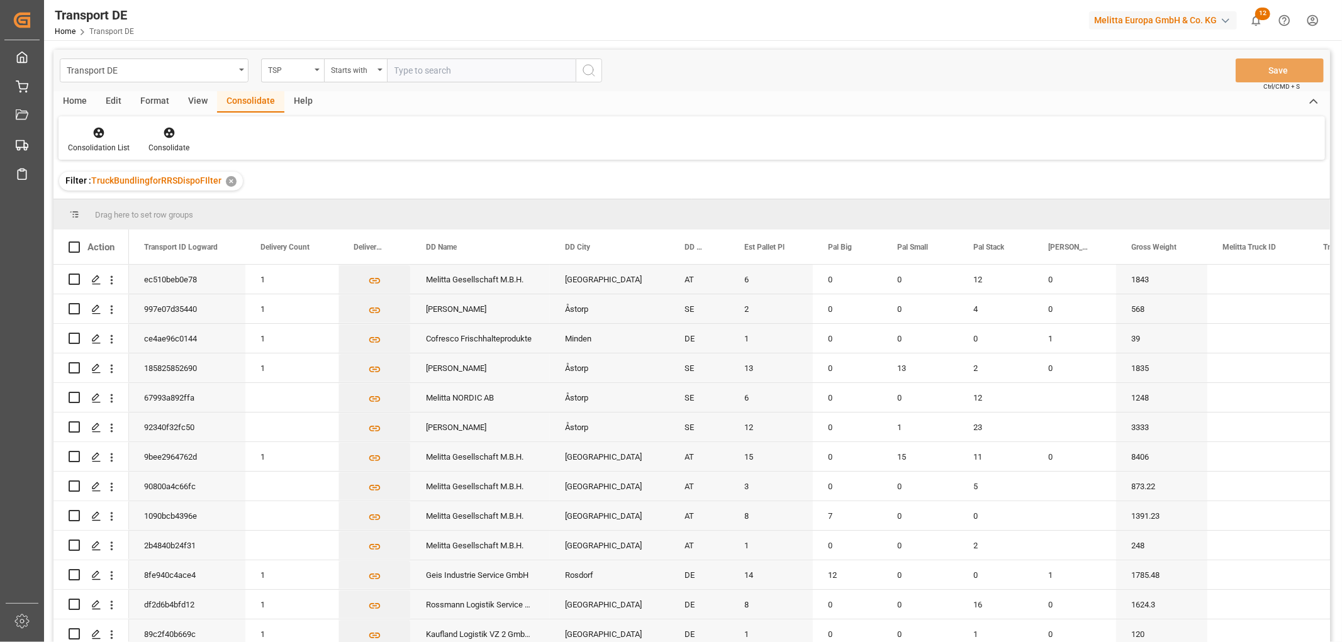
click at [414, 68] on input "text" at bounding box center [481, 71] width 189 height 24
type input "Dachser DE"
click at [587, 71] on icon "search button" at bounding box center [588, 70] width 15 height 15
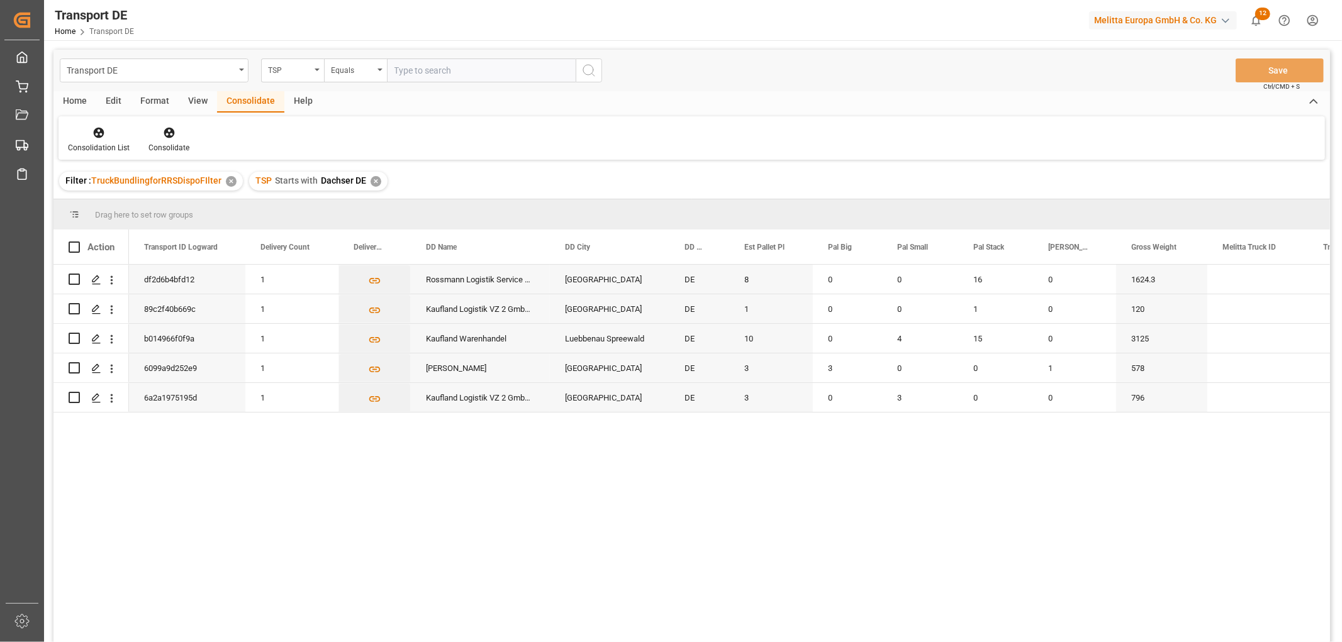
click at [372, 182] on div "✕" at bounding box center [376, 181] width 11 height 11
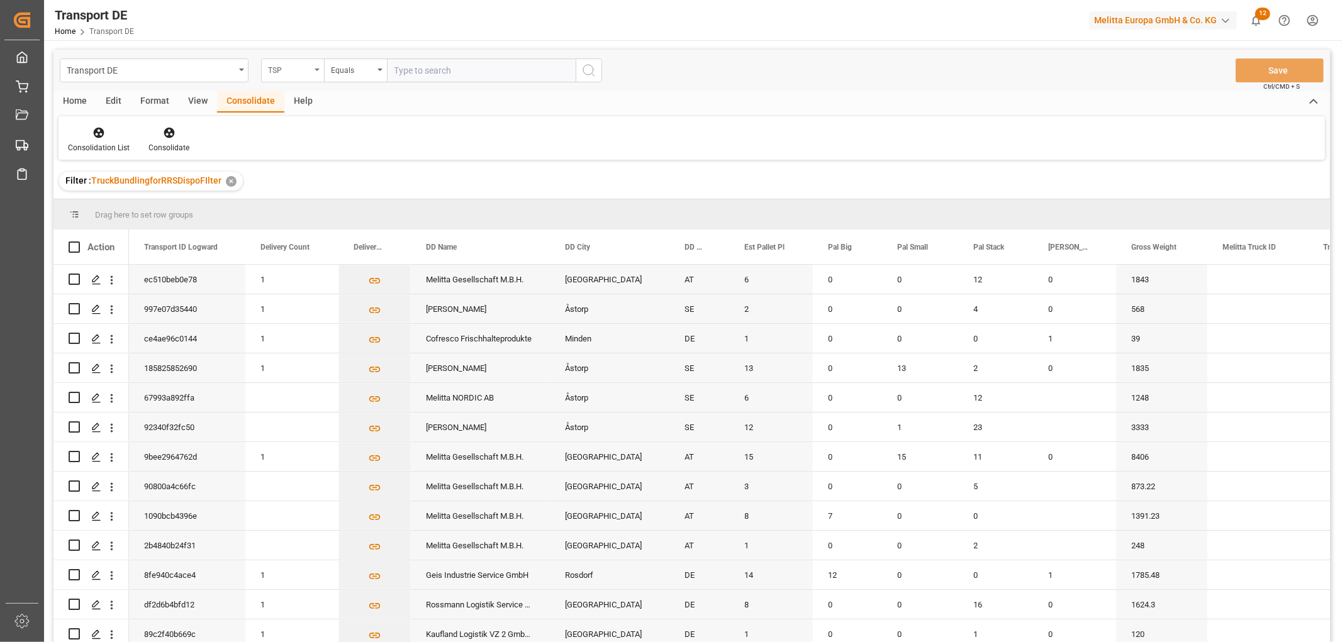
click at [288, 65] on div "TSP" at bounding box center [289, 69] width 43 height 14
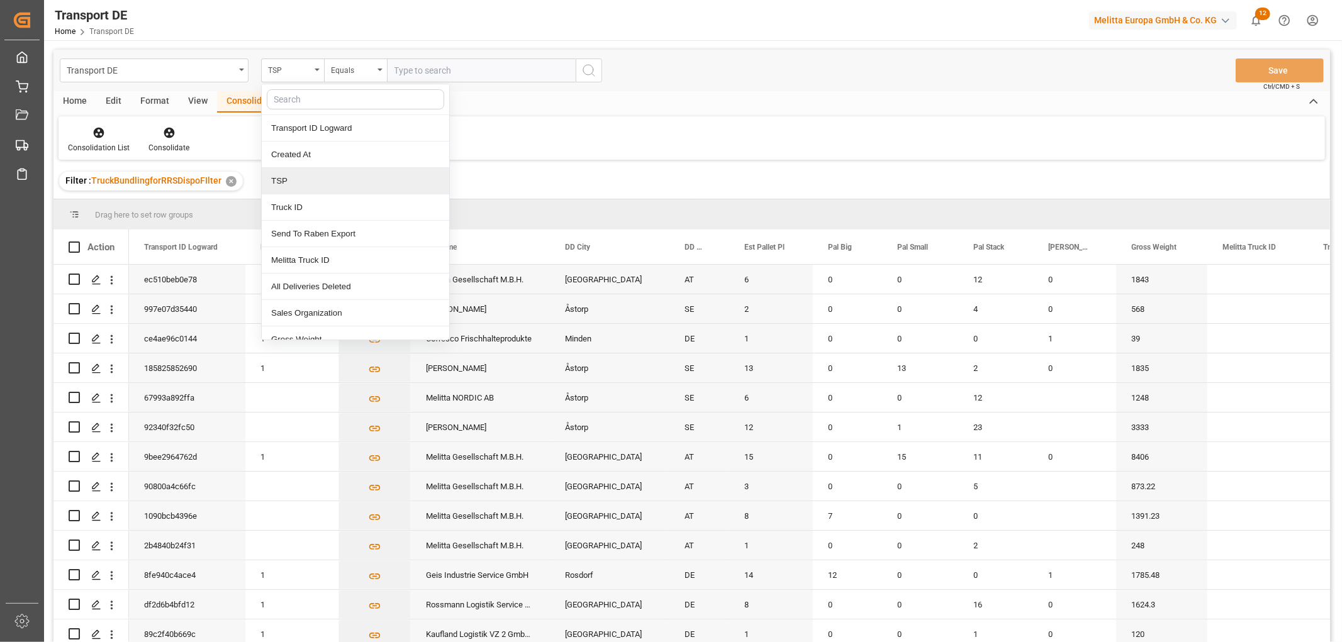
click at [291, 185] on div "TSP" at bounding box center [355, 181] width 187 height 26
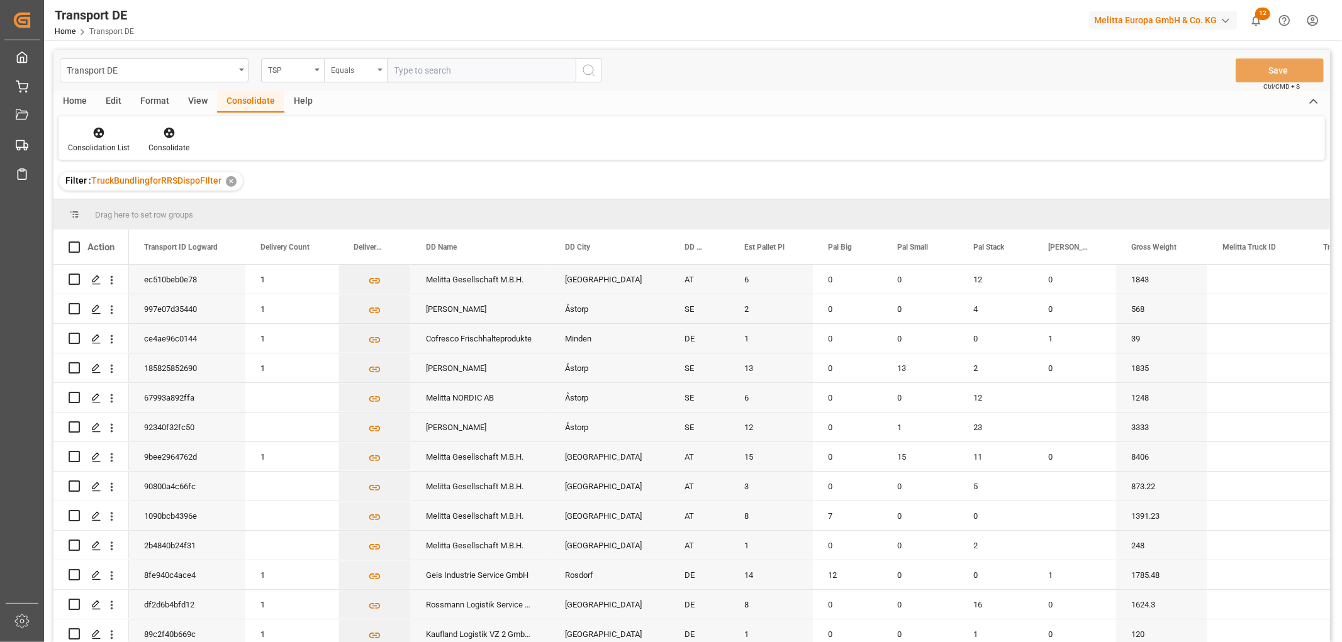
click at [355, 71] on div "Equals" at bounding box center [352, 69] width 43 height 14
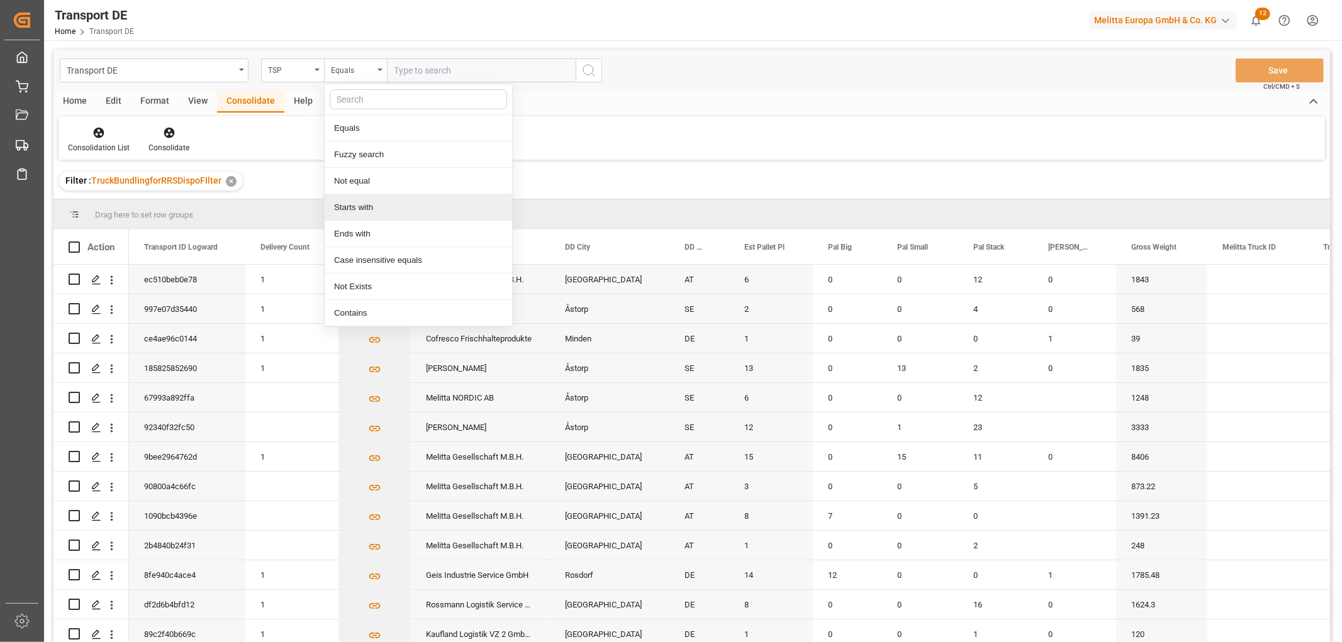
drag, startPoint x: 349, startPoint y: 208, endPoint x: 381, endPoint y: 138, distance: 76.3
click at [350, 208] on div "Starts with" at bounding box center [418, 207] width 187 height 26
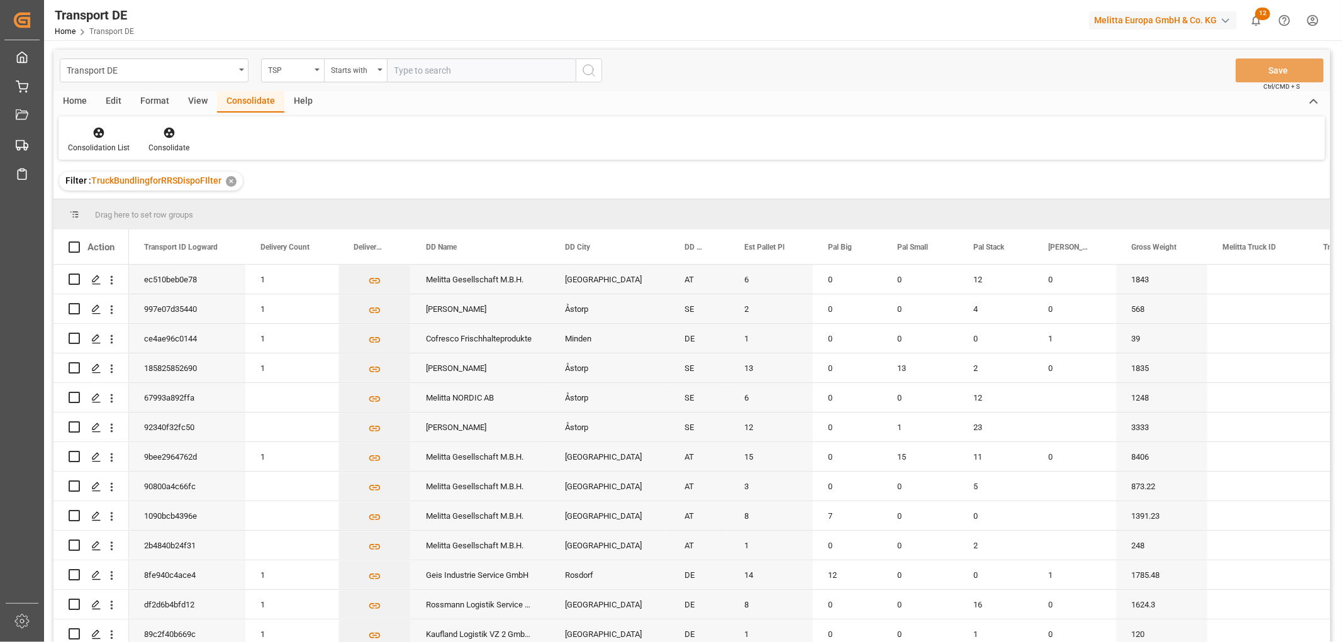
click at [439, 70] on input "text" at bounding box center [481, 71] width 189 height 24
type input "LIT DE"
click at [585, 68] on icon "search button" at bounding box center [588, 70] width 15 height 15
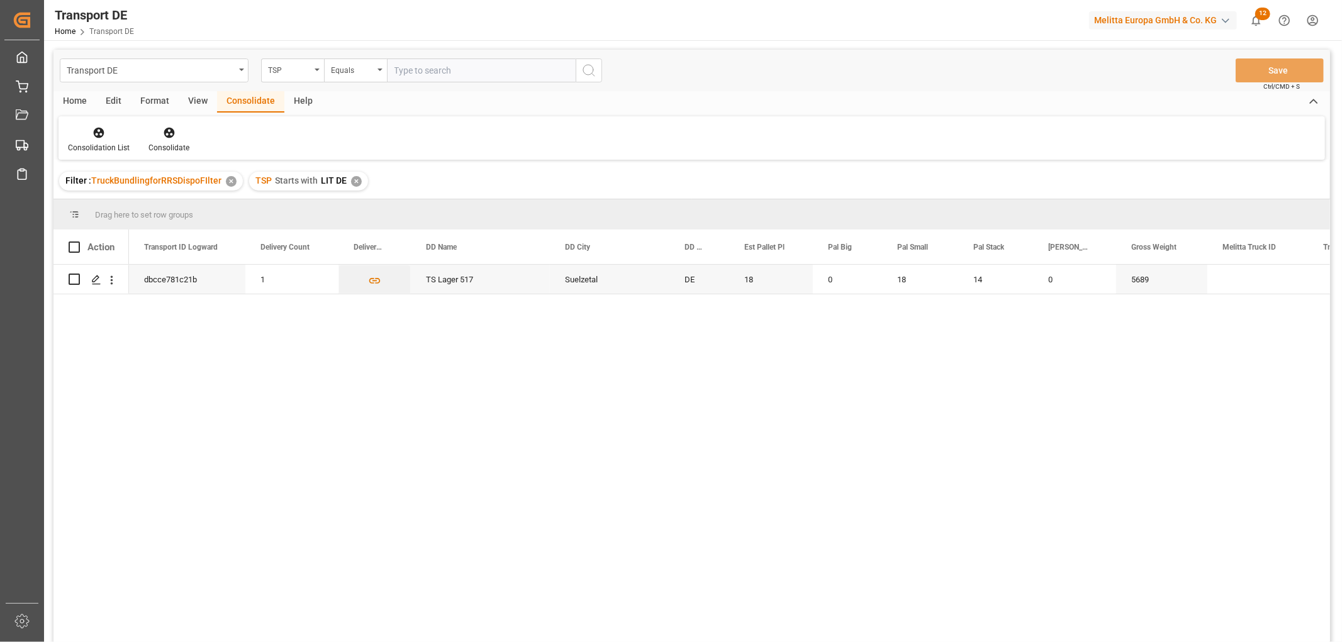
click at [354, 179] on div "✕" at bounding box center [356, 181] width 11 height 11
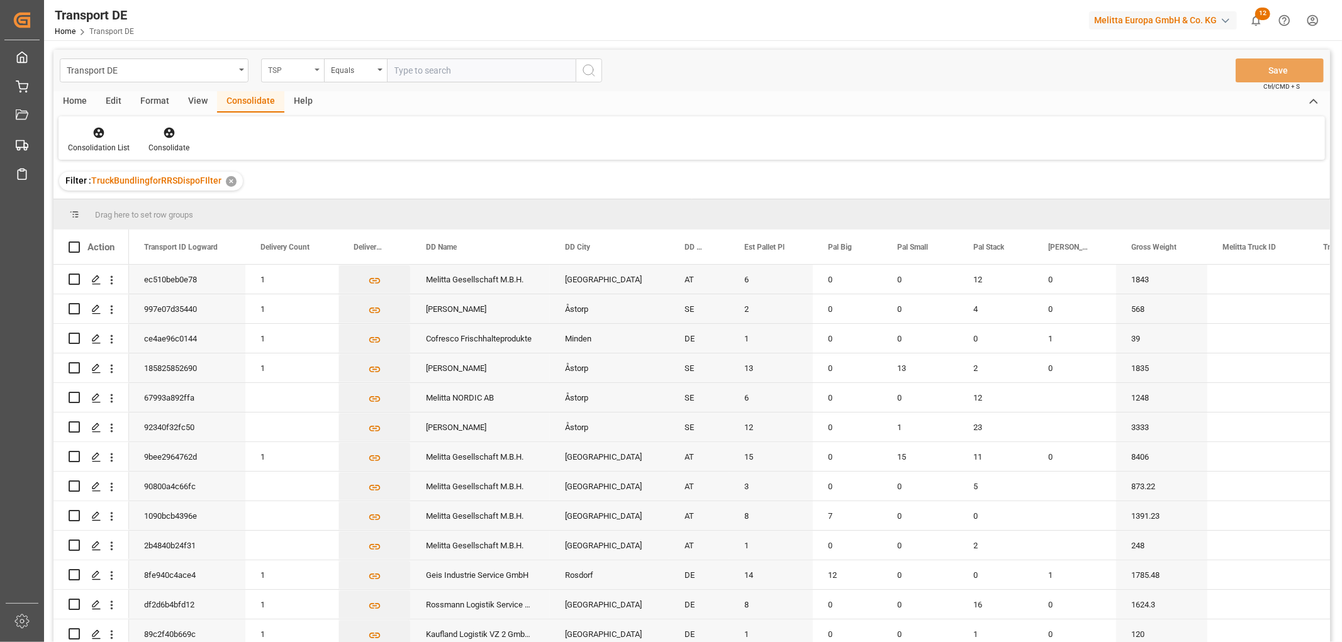
click at [293, 70] on div "TSP" at bounding box center [289, 69] width 43 height 14
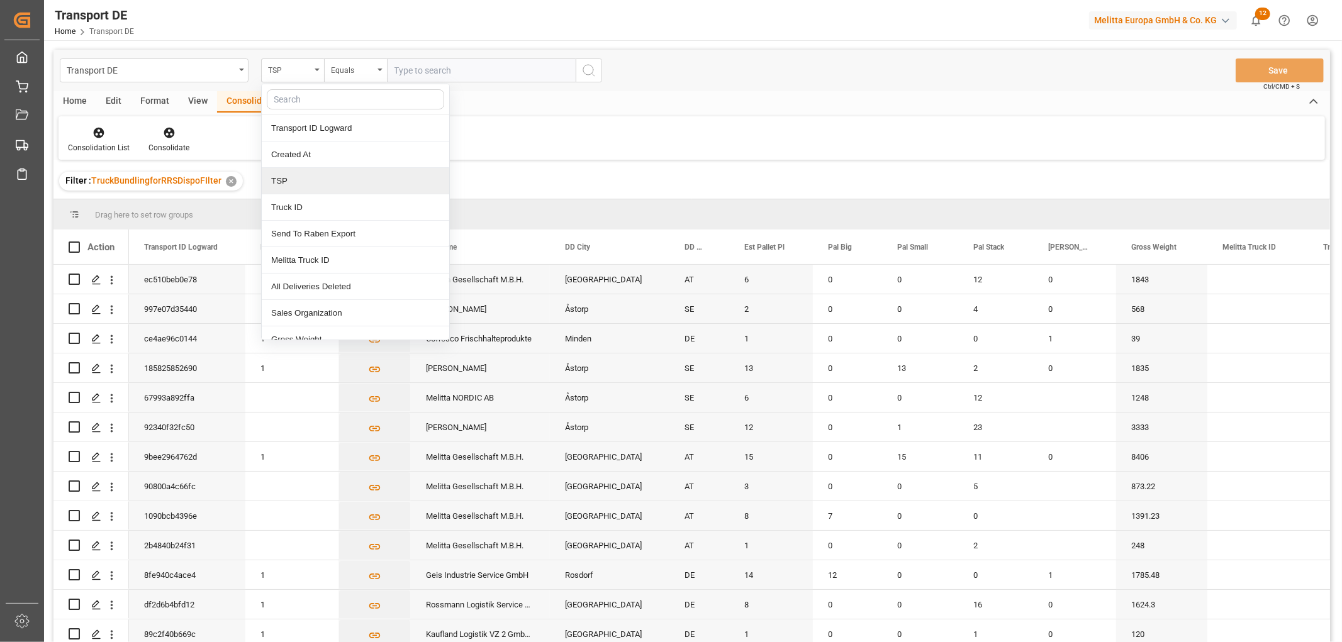
click at [290, 180] on div "TSP" at bounding box center [355, 181] width 187 height 26
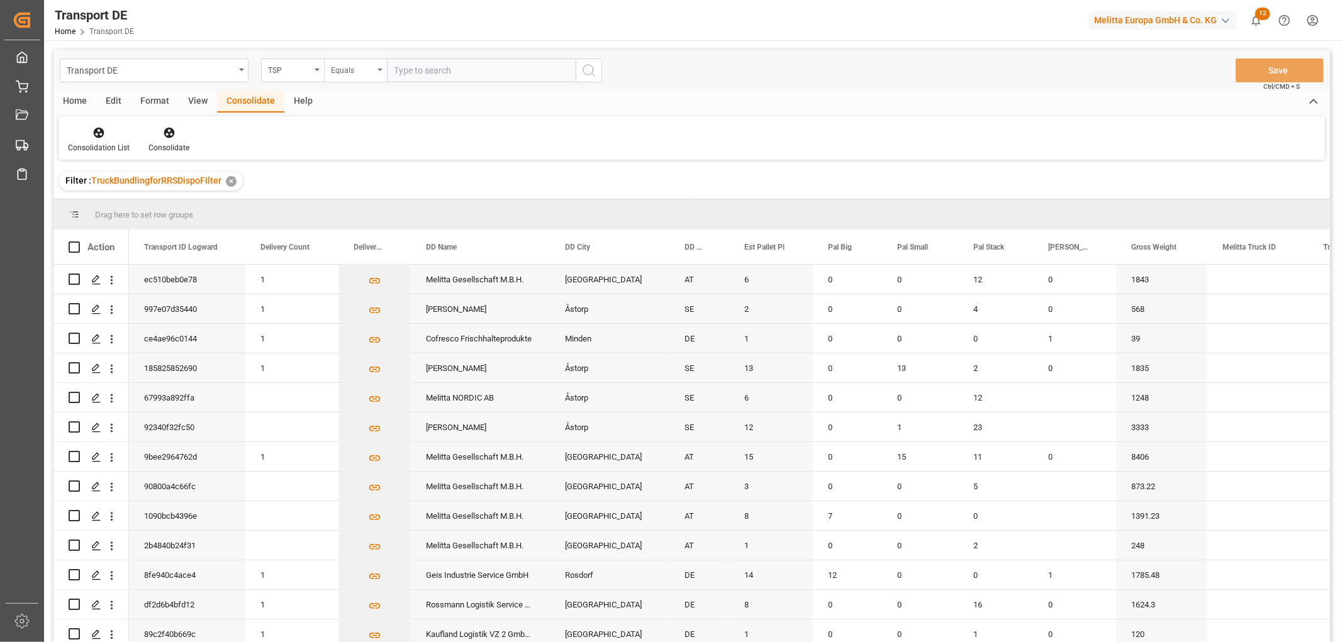
click at [344, 68] on div "Equals" at bounding box center [352, 69] width 43 height 14
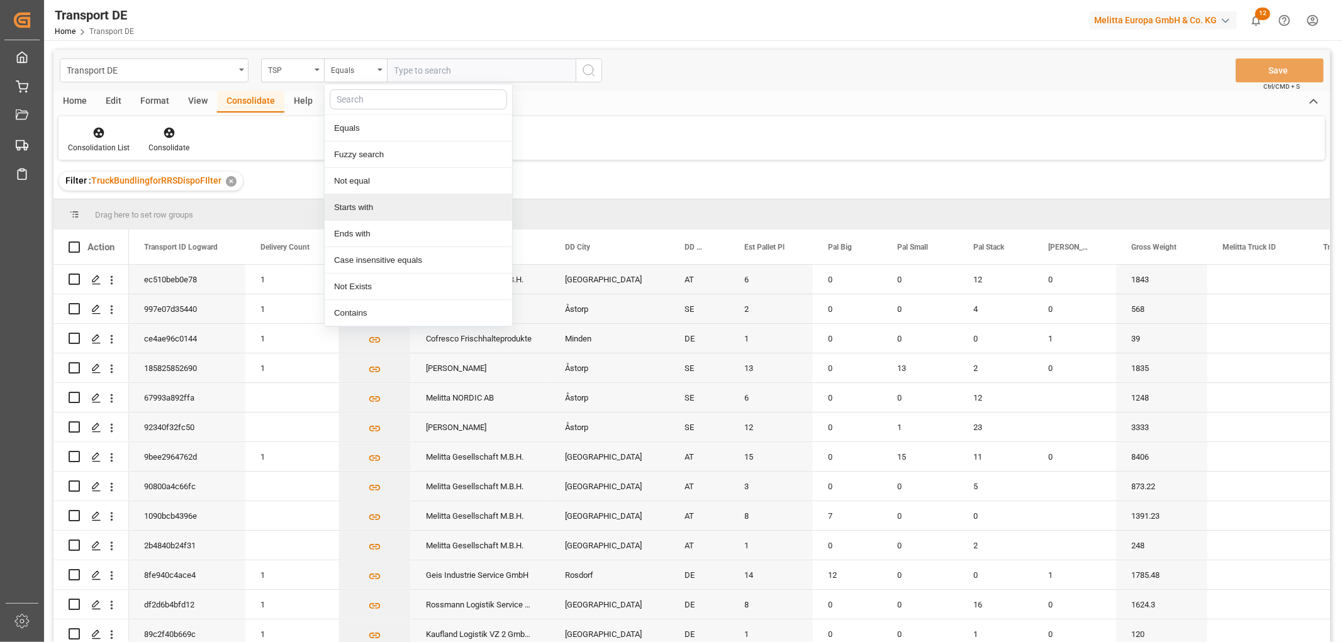
click at [340, 210] on div "Starts with" at bounding box center [418, 207] width 187 height 26
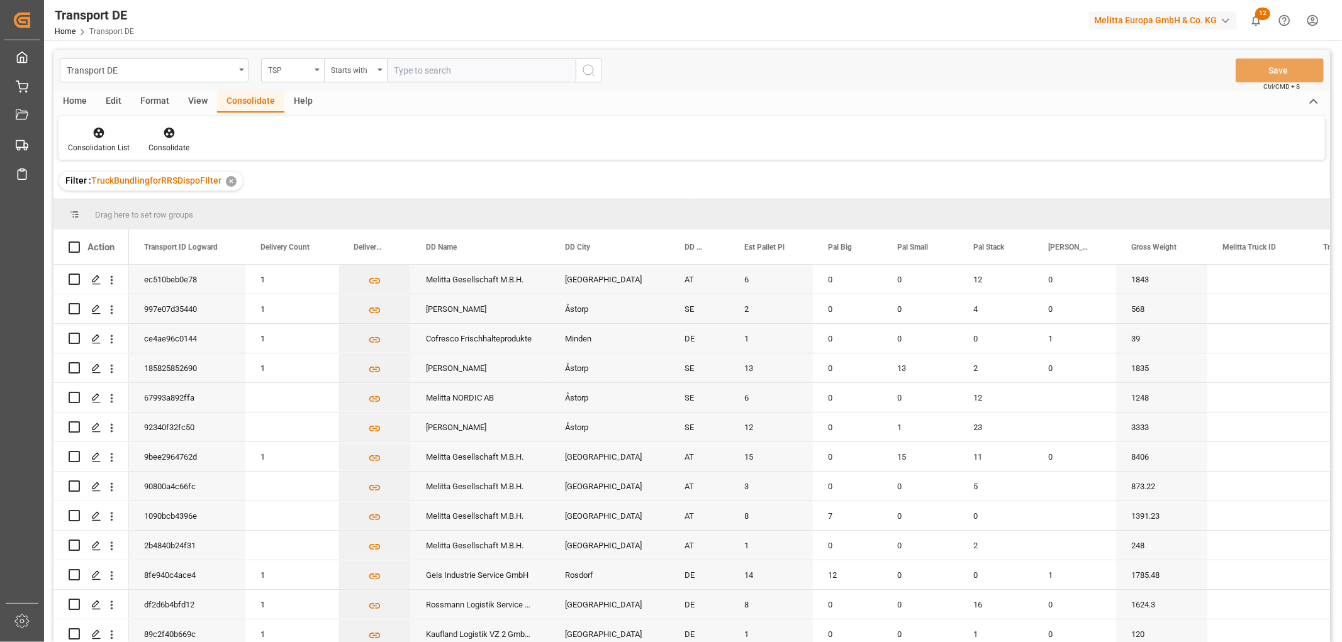
click at [422, 69] on input "text" at bounding box center [481, 71] width 189 height 24
type input "Hartmann"
click at [590, 73] on icon "search button" at bounding box center [588, 70] width 15 height 15
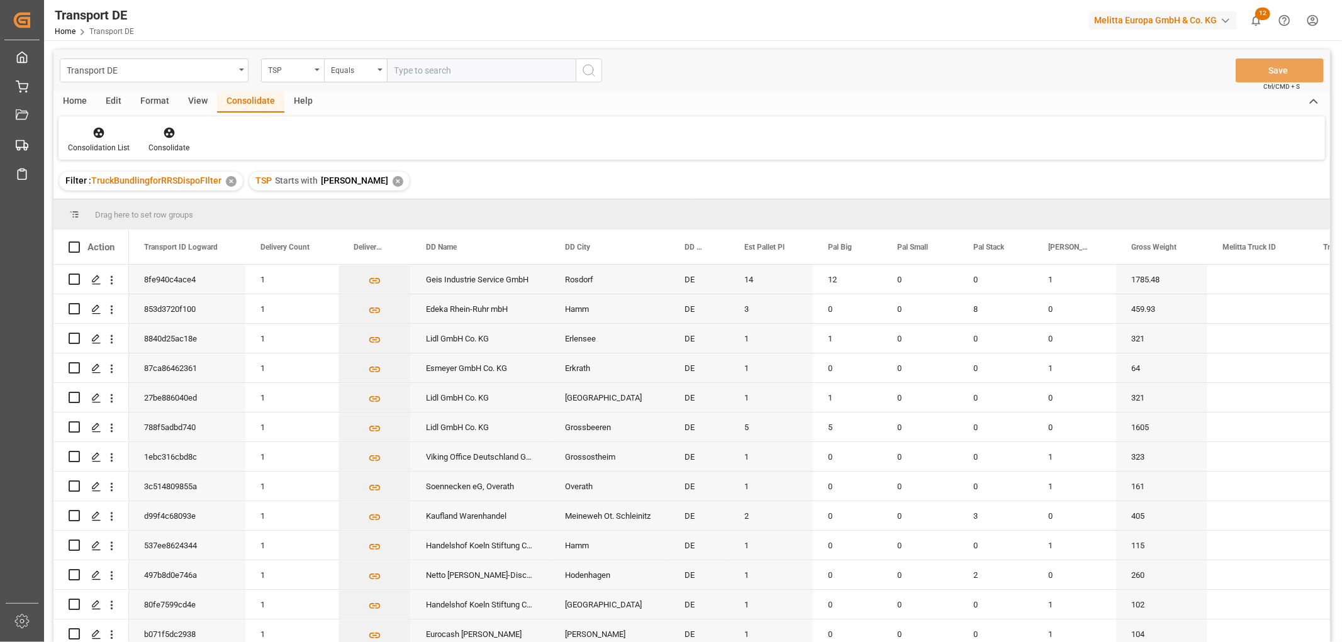
click at [393, 184] on div "✕" at bounding box center [398, 181] width 11 height 11
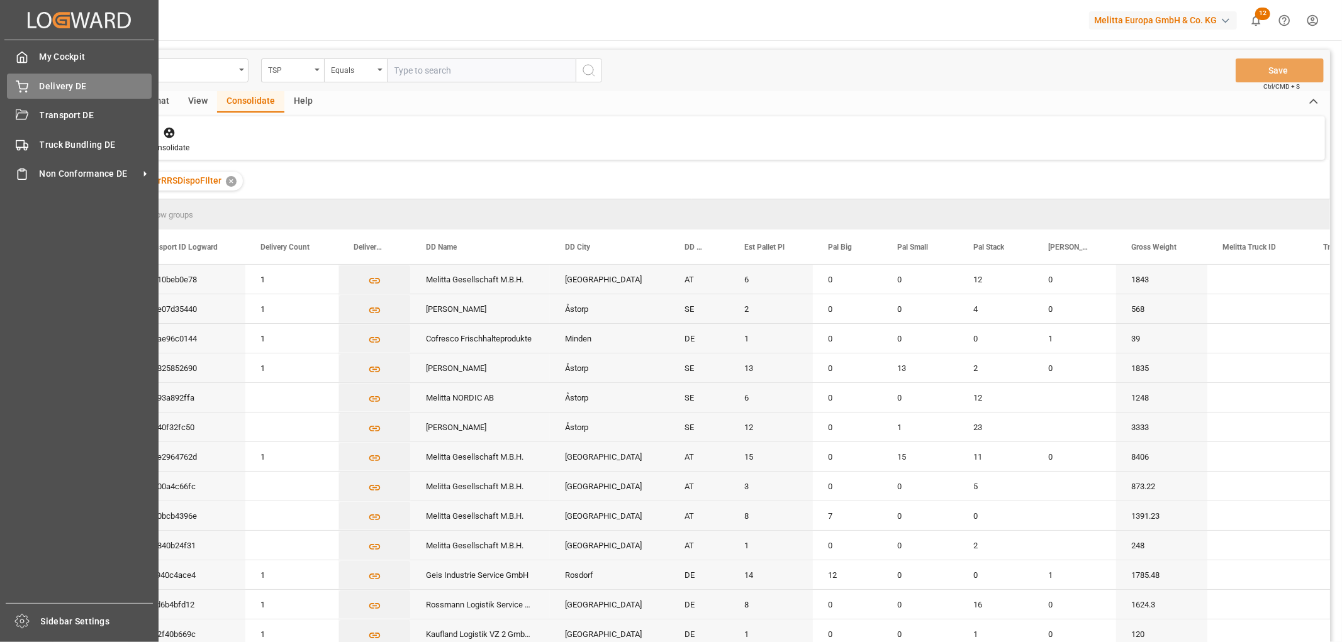
click at [28, 83] on icon at bounding box center [21, 85] width 11 height 8
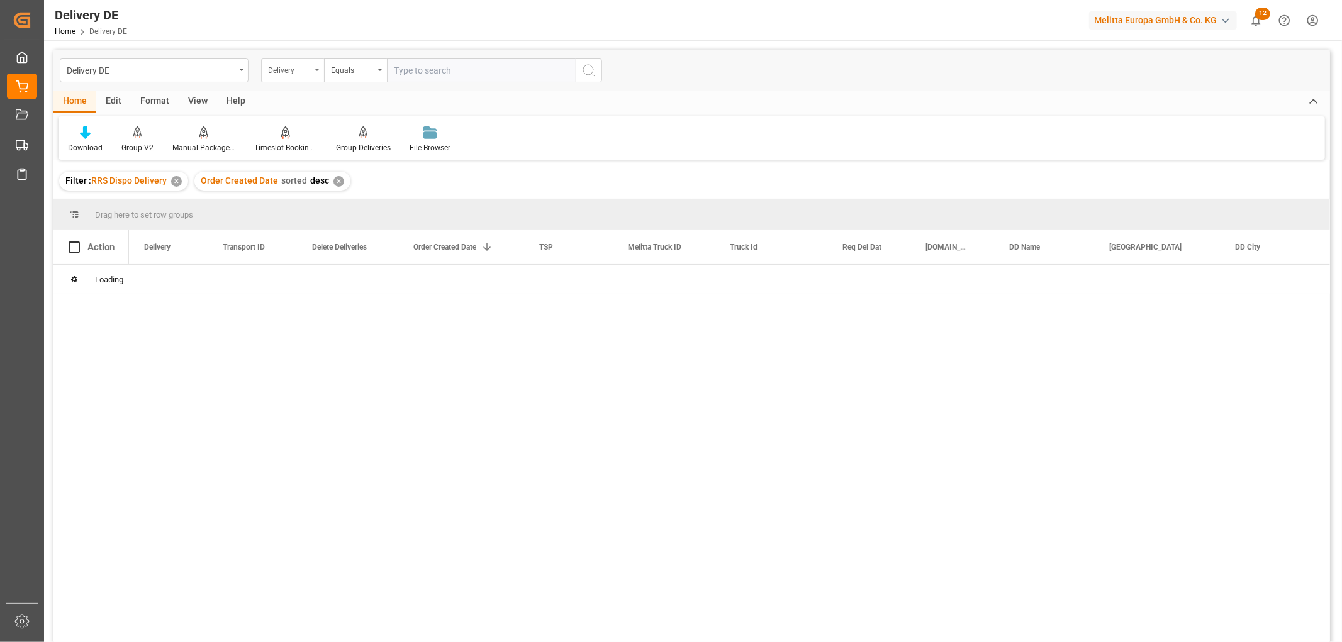
click at [290, 70] on div "Delivery" at bounding box center [289, 69] width 43 height 14
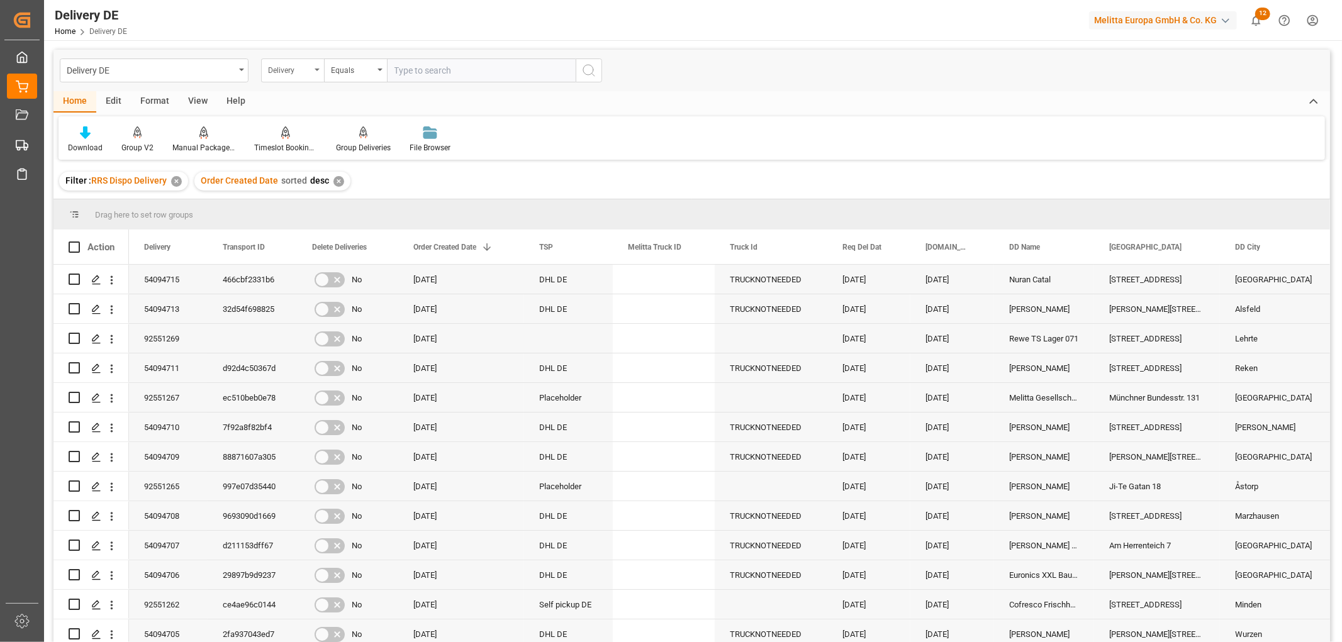
click at [293, 72] on div "Delivery" at bounding box center [289, 69] width 43 height 14
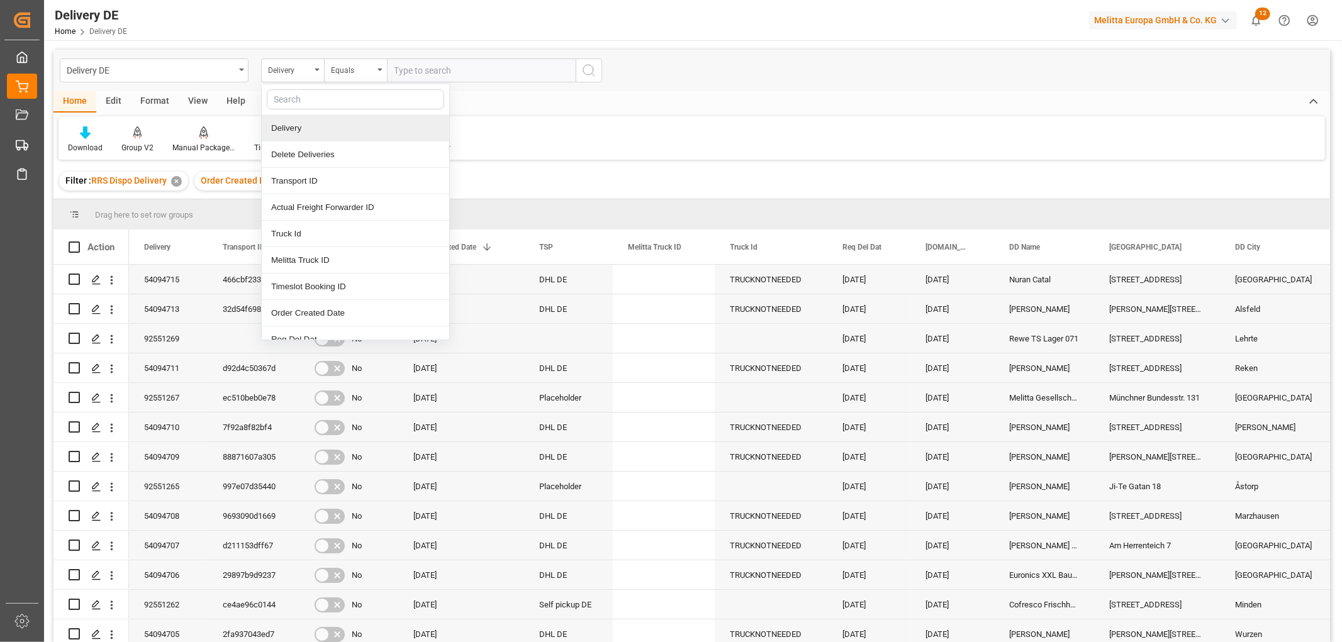
click at [294, 130] on div "Delivery" at bounding box center [355, 128] width 187 height 26
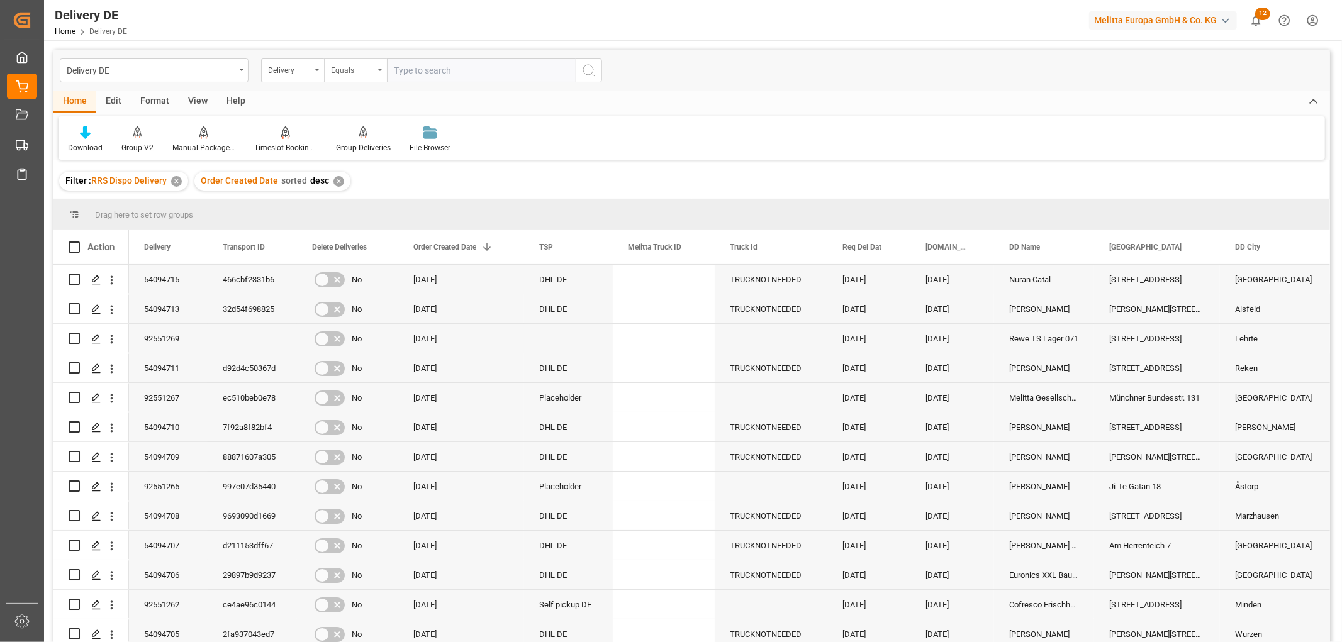
click at [360, 70] on div "Equals" at bounding box center [352, 69] width 43 height 14
click at [351, 208] on div "Starts with" at bounding box center [418, 207] width 187 height 26
click at [401, 69] on input "text" at bounding box center [481, 71] width 189 height 24
type input "92551269"
click at [590, 71] on icon "search button" at bounding box center [588, 70] width 15 height 15
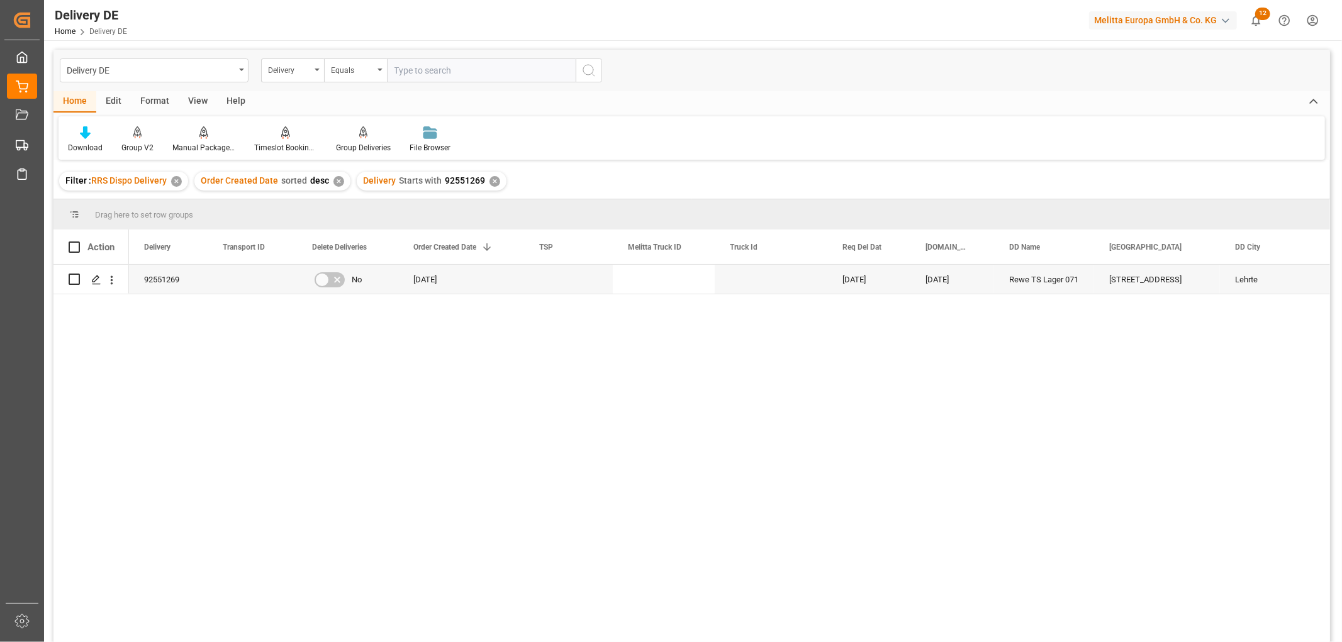
click at [491, 180] on div "✕" at bounding box center [494, 181] width 11 height 11
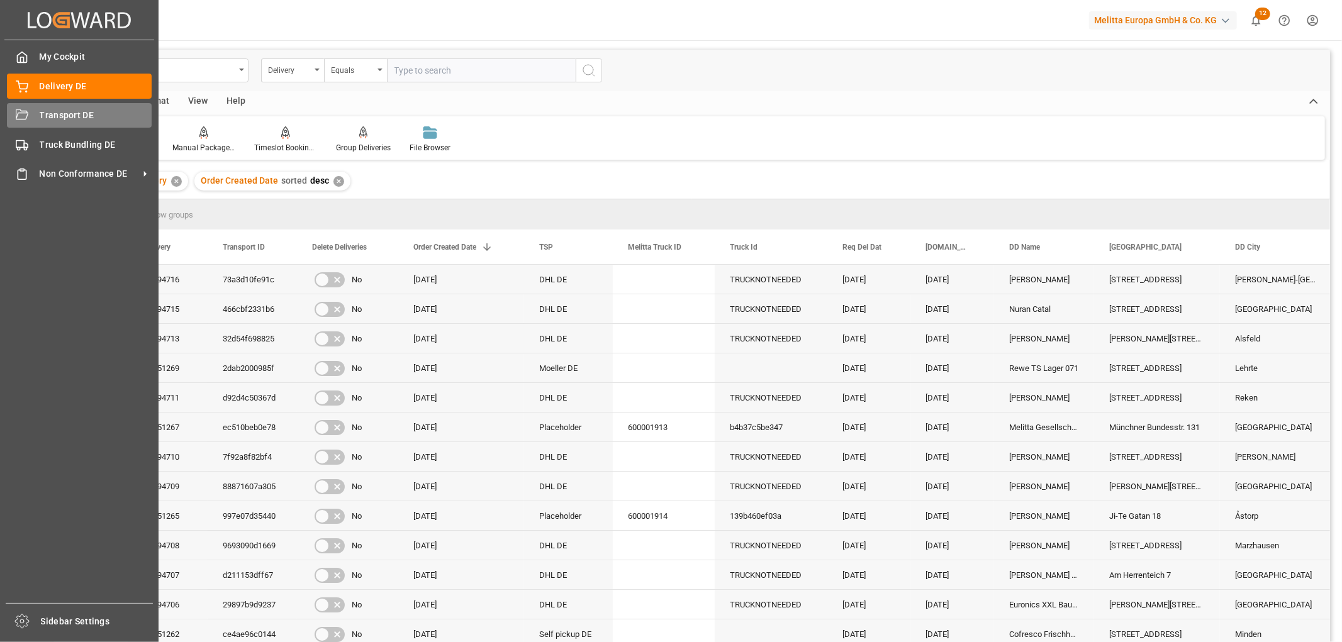
click at [33, 118] on div "Transport DE Transport DE" at bounding box center [79, 115] width 145 height 25
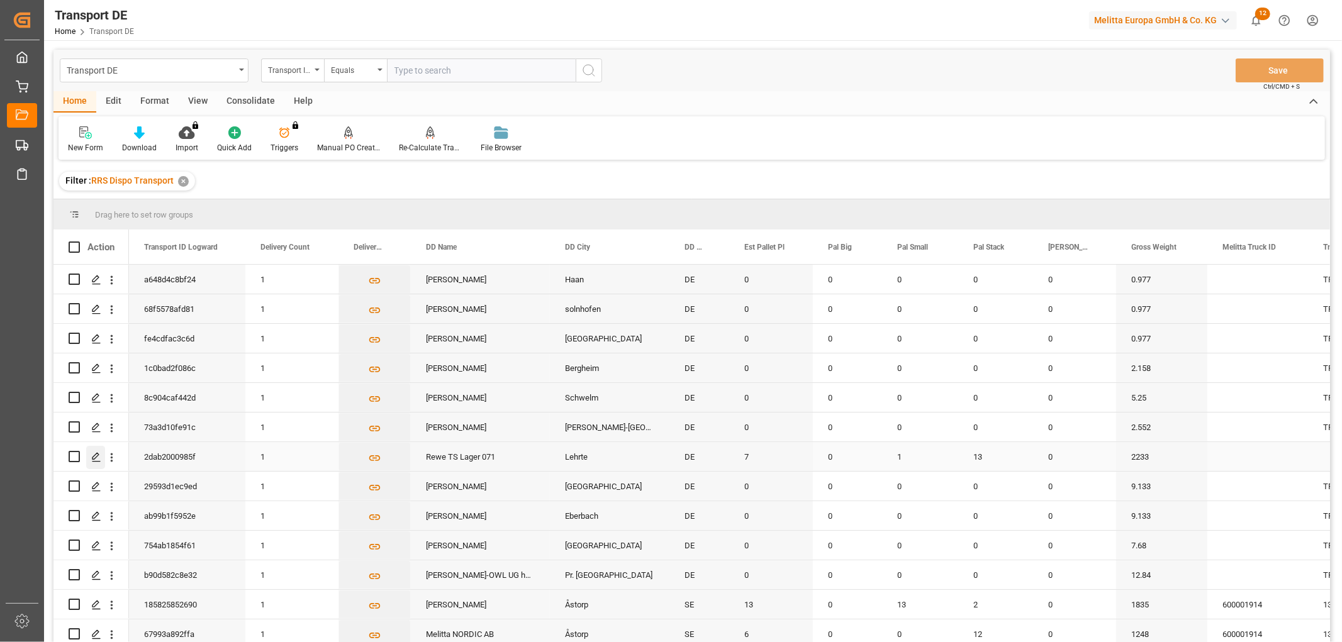
click at [96, 456] on icon "Press SPACE to select this row." at bounding box center [96, 457] width 10 height 10
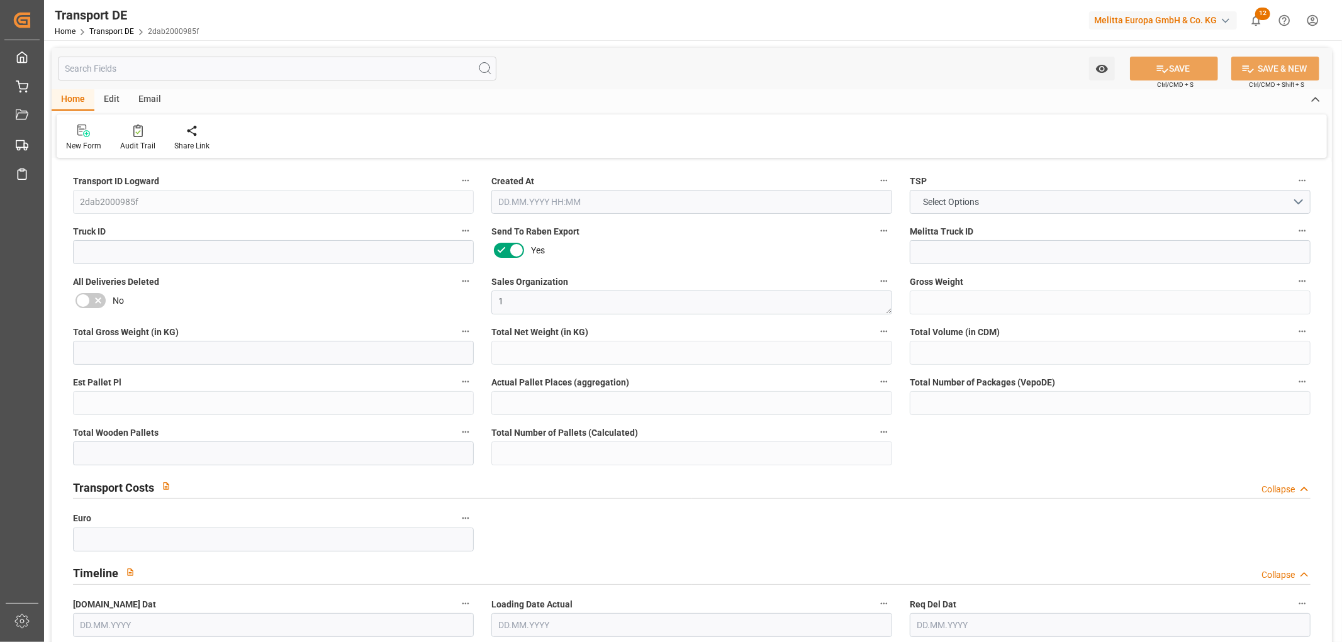
type input "2233"
type input "1886.222"
type input "1338.566"
type input "11840.592"
type input "7"
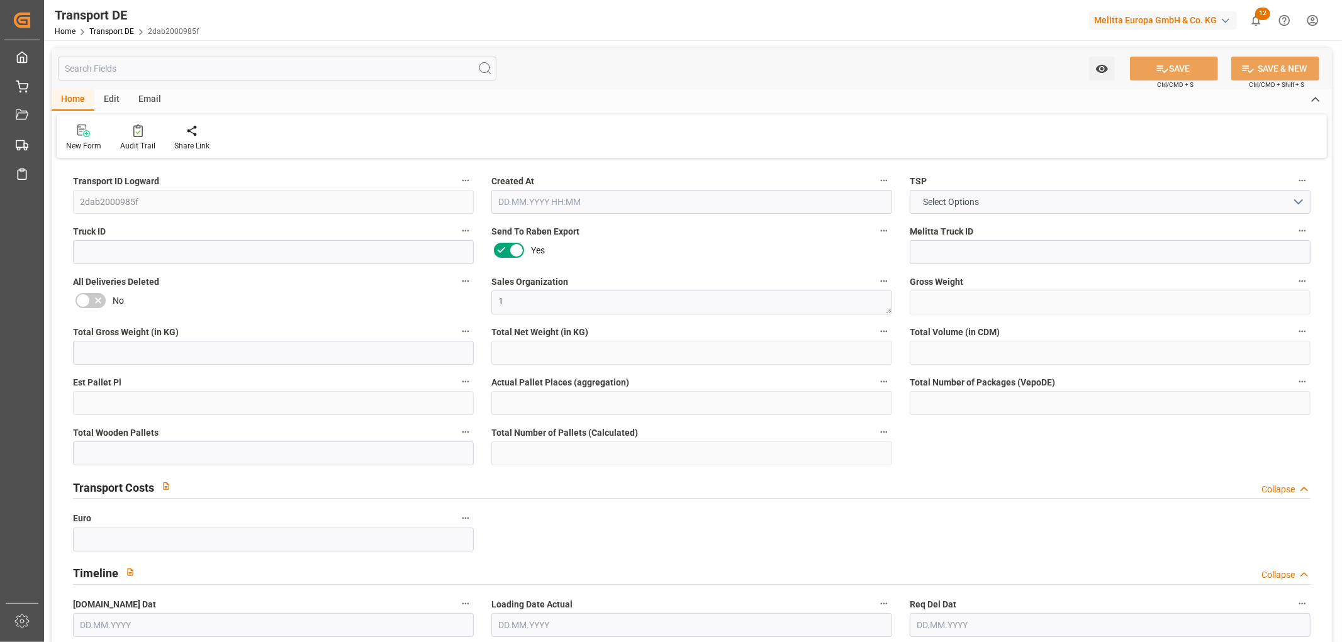
type input "0"
type input "14"
type input "11"
type input "0"
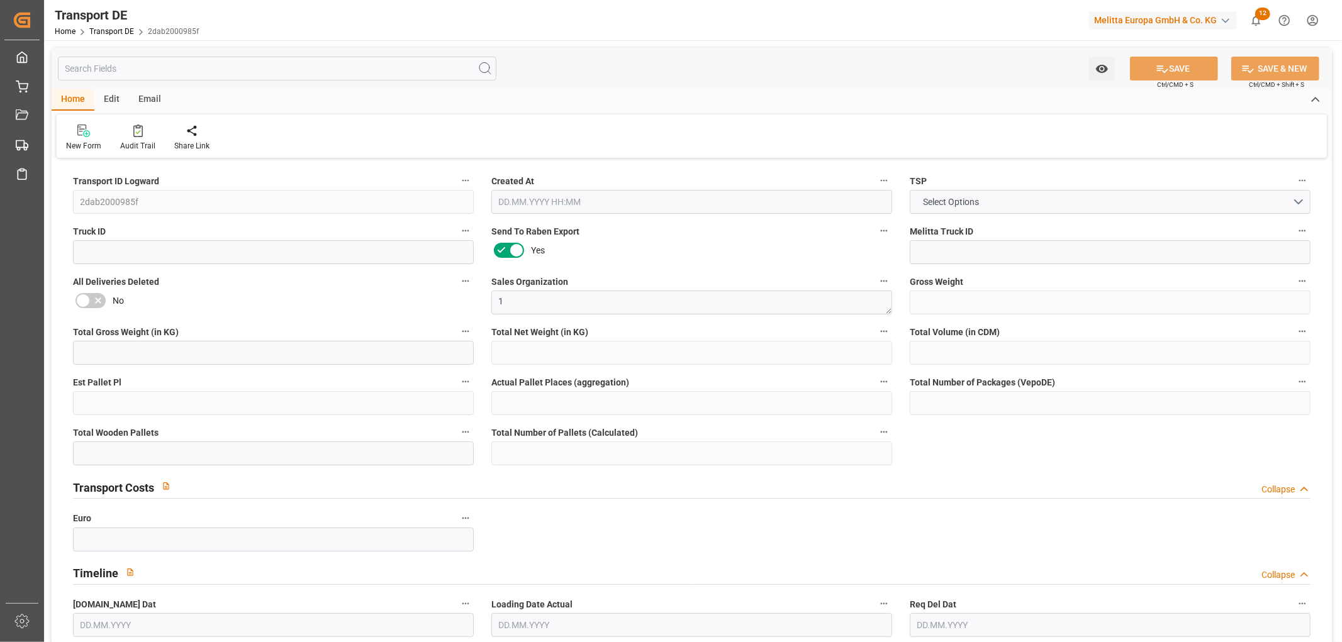
type input "31"
type input "0"
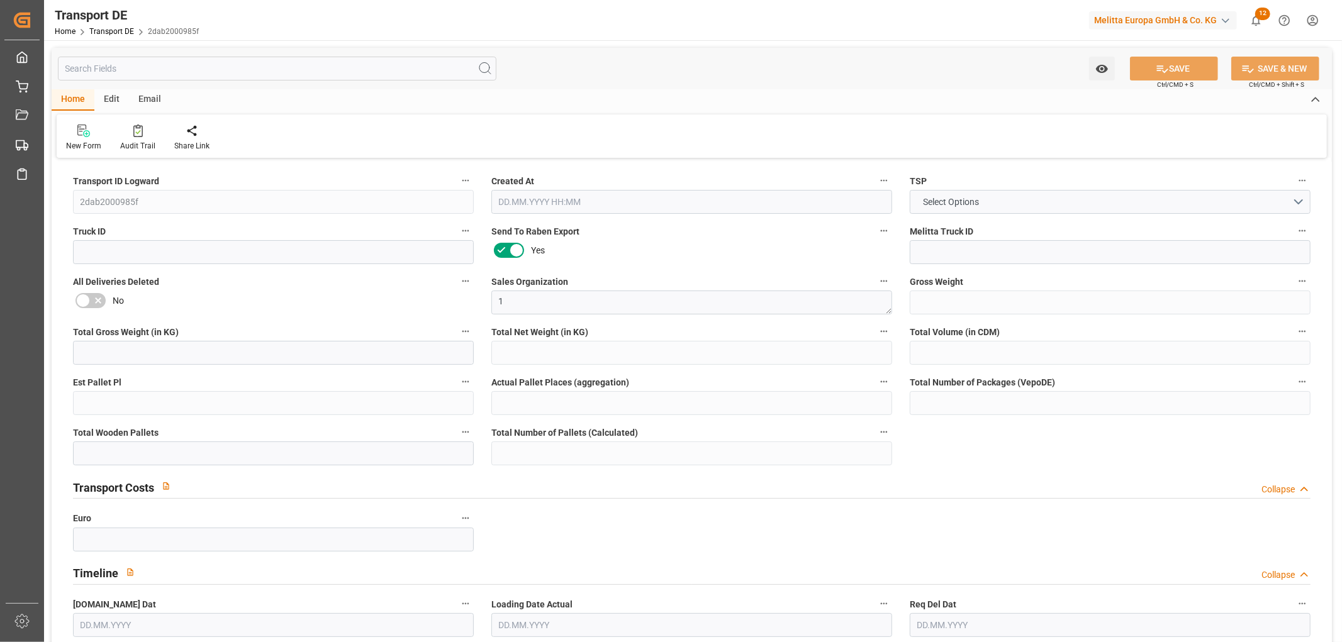
type input "0"
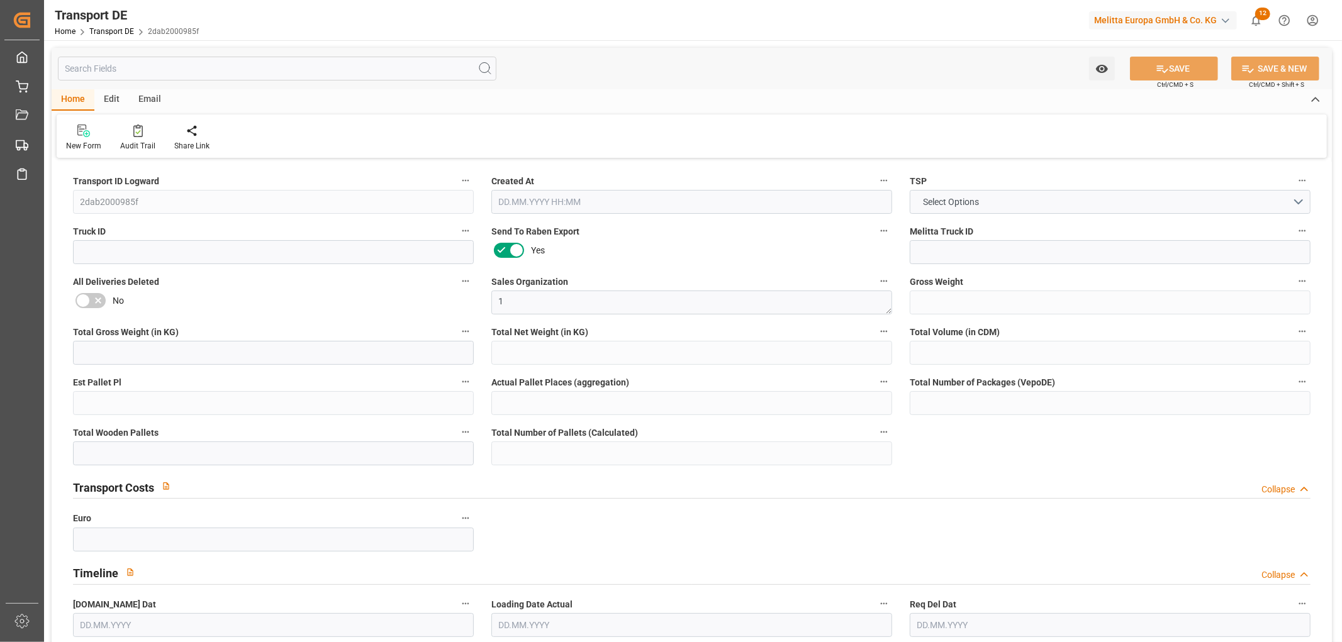
type input "0"
type input "1"
type input "13"
type input "0"
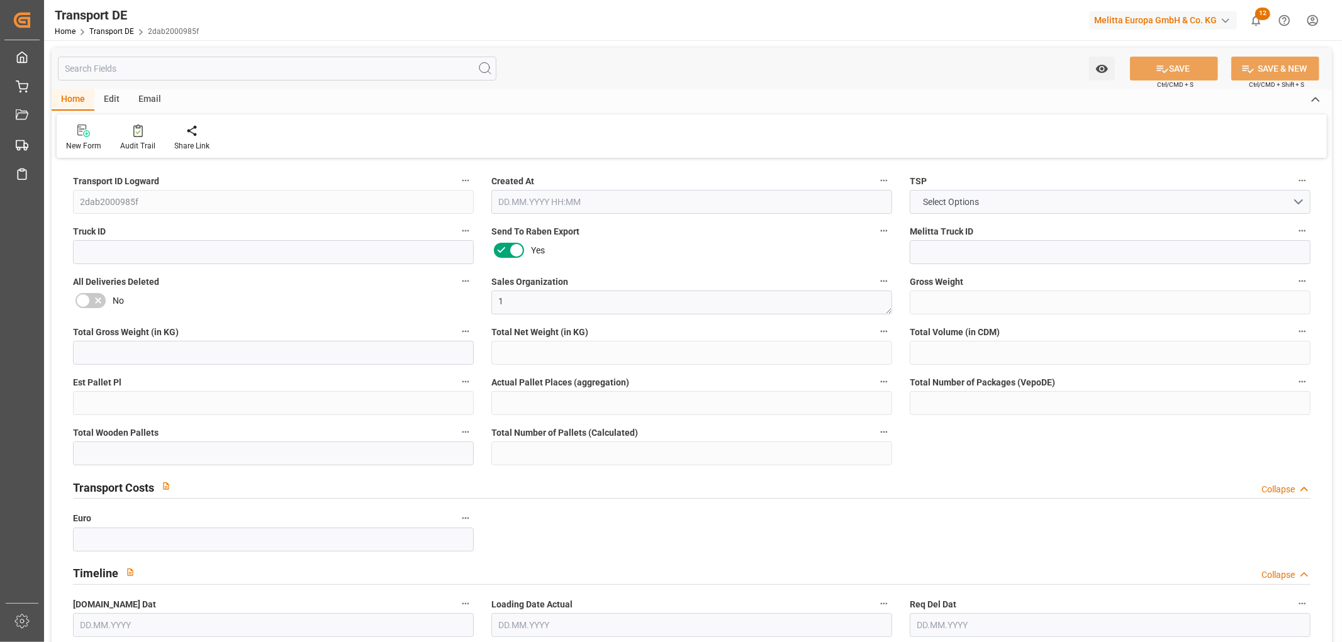
type input "0"
type input "1"
type input "0"
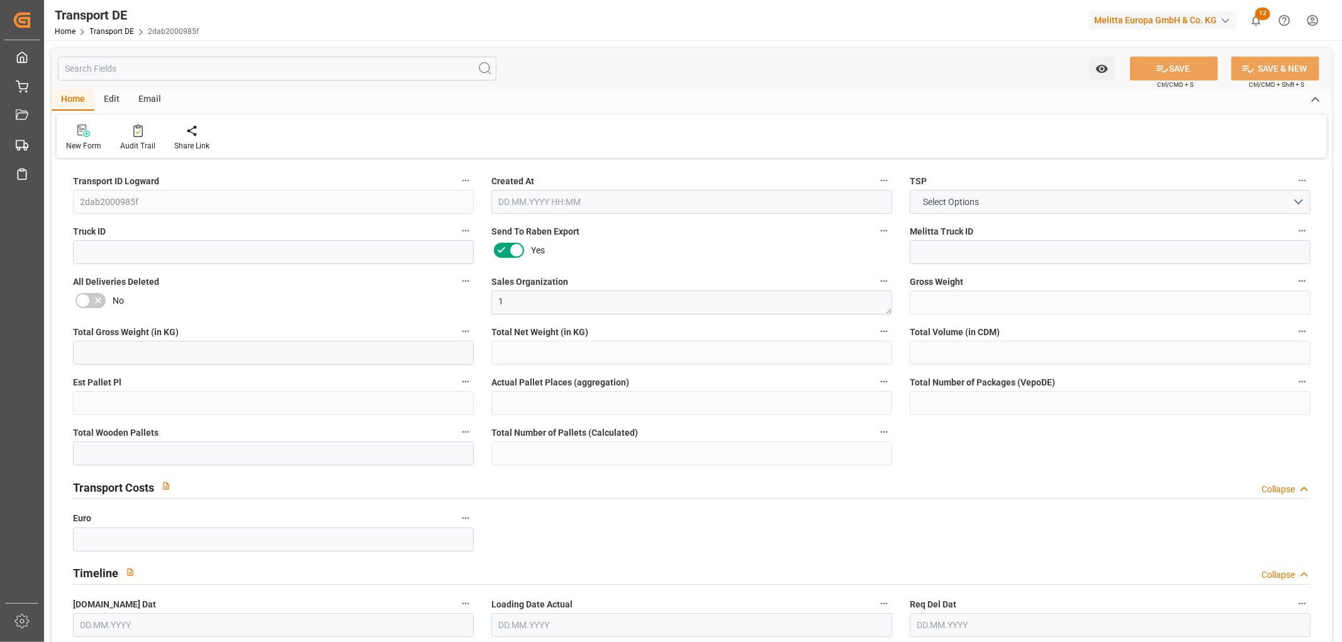
type input "786"
type input "217.032"
type input "198.12"
type input "22.08.2025 11:05"
type input "27.08.2025"
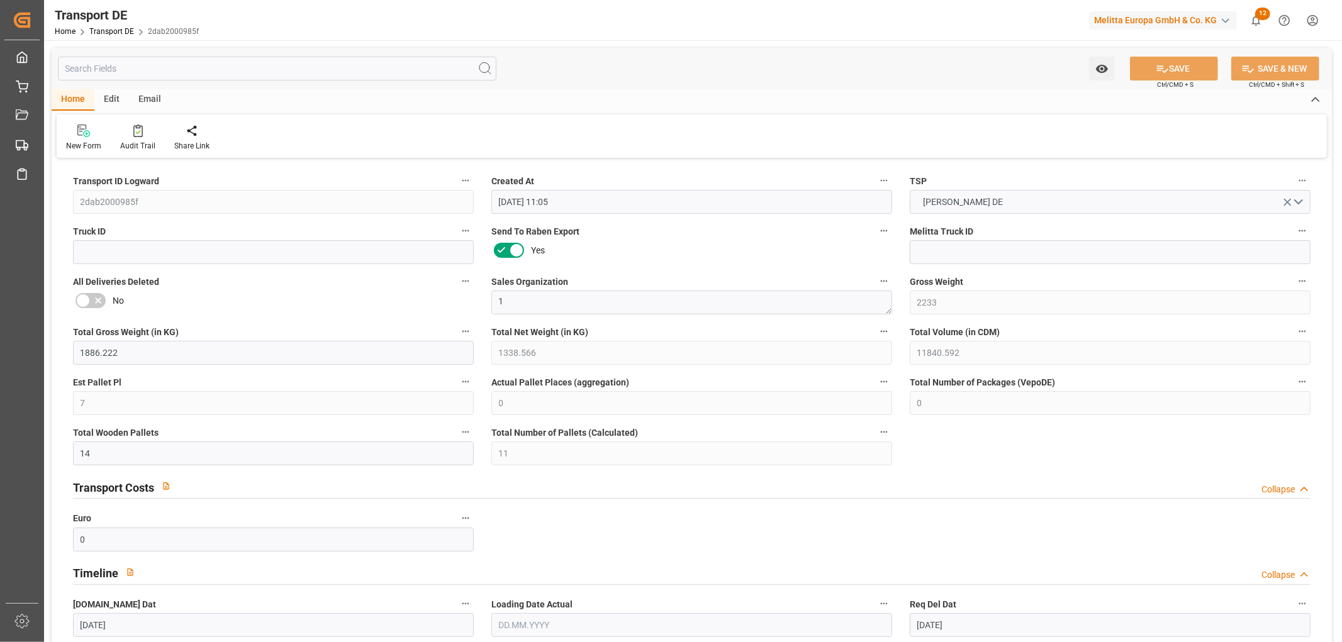
type input "29.08.2025"
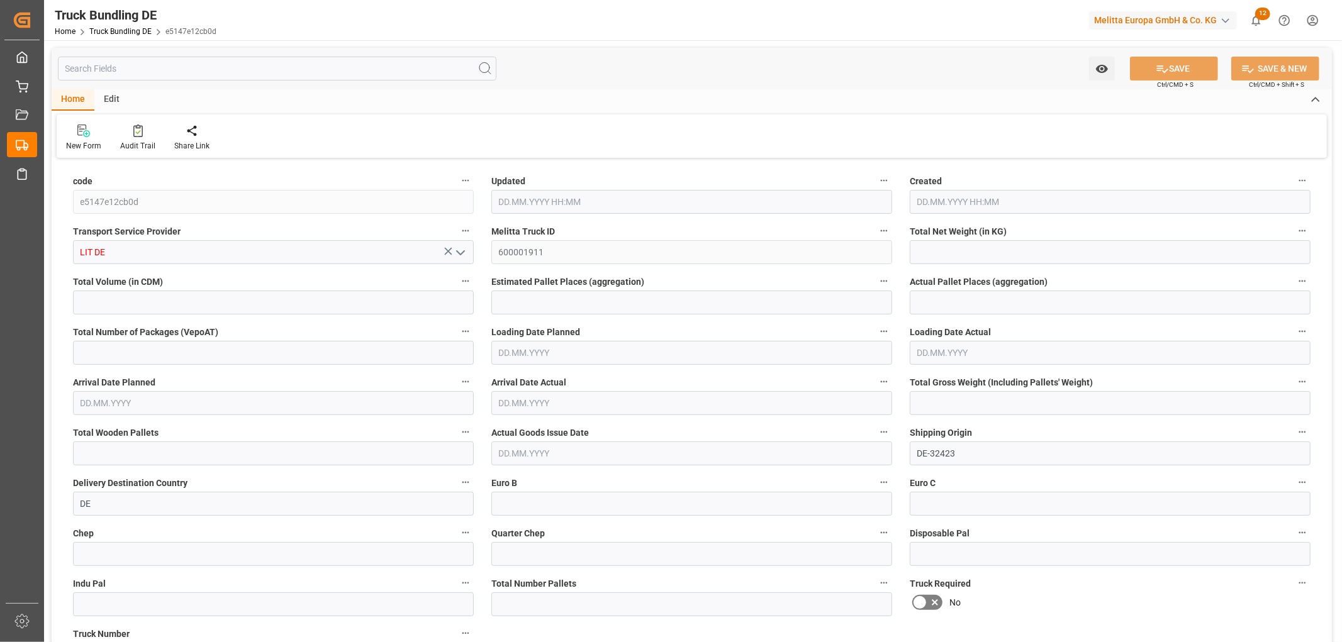
type input "606.672"
type input "5595.52"
type input "5"
type input "0"
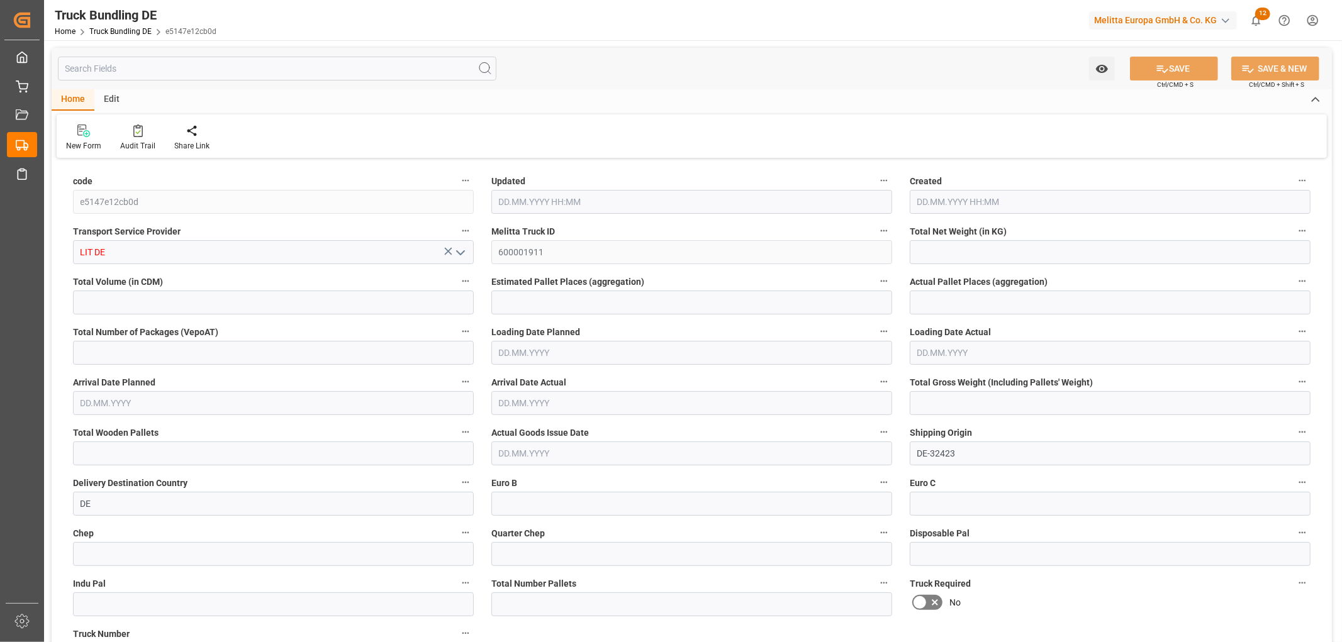
type input "809"
type input "5"
type input "0"
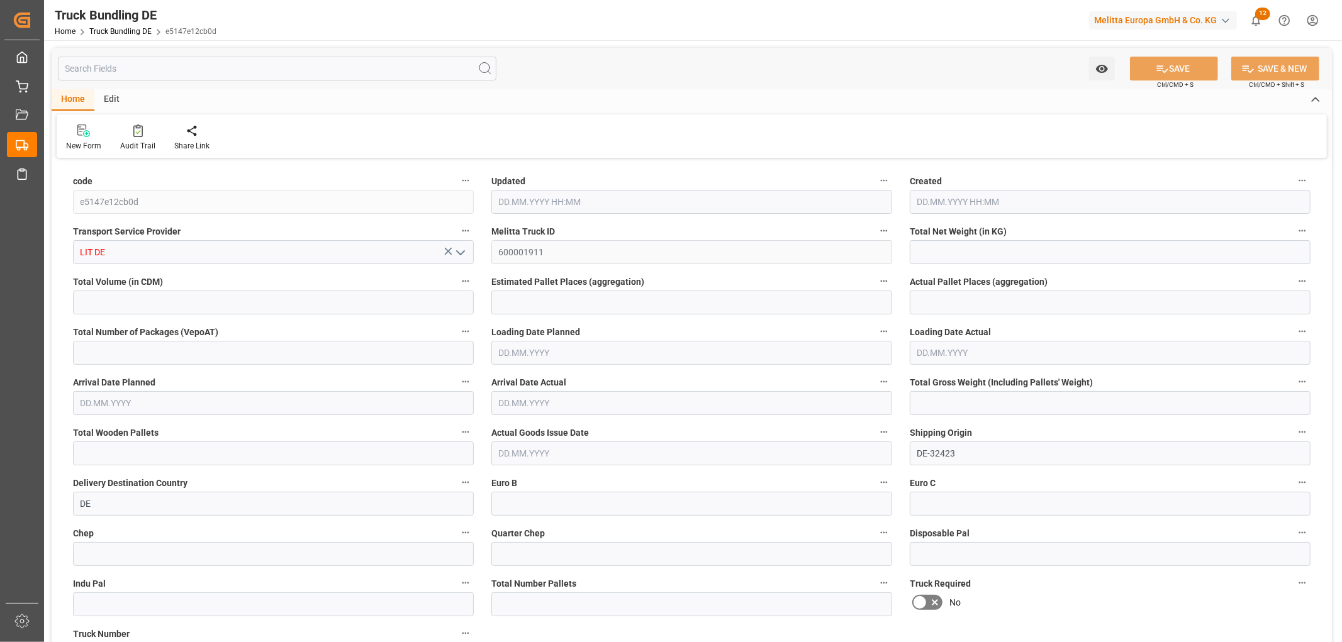
type input "0"
type input "[DATE] 10:46"
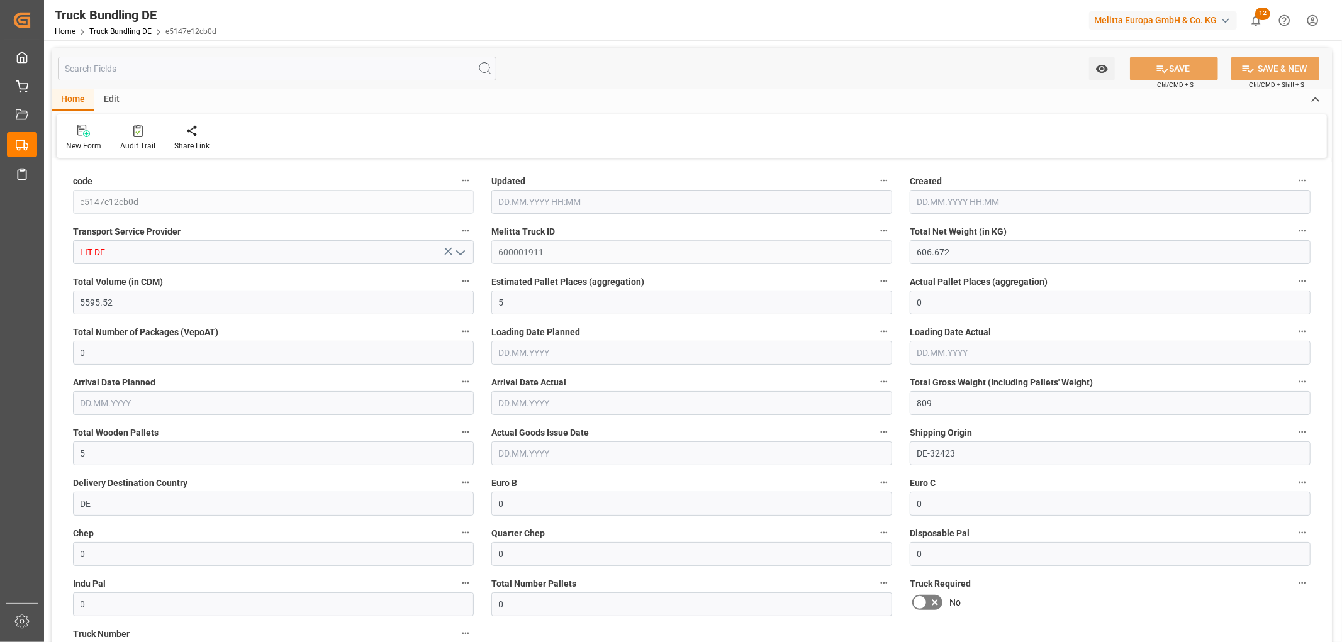
type input "[DATE] 10:46"
type input "29.08.2025"
type input "02.09.2025"
type input "[DATE]"
